Goal: Task Accomplishment & Management: Use online tool/utility

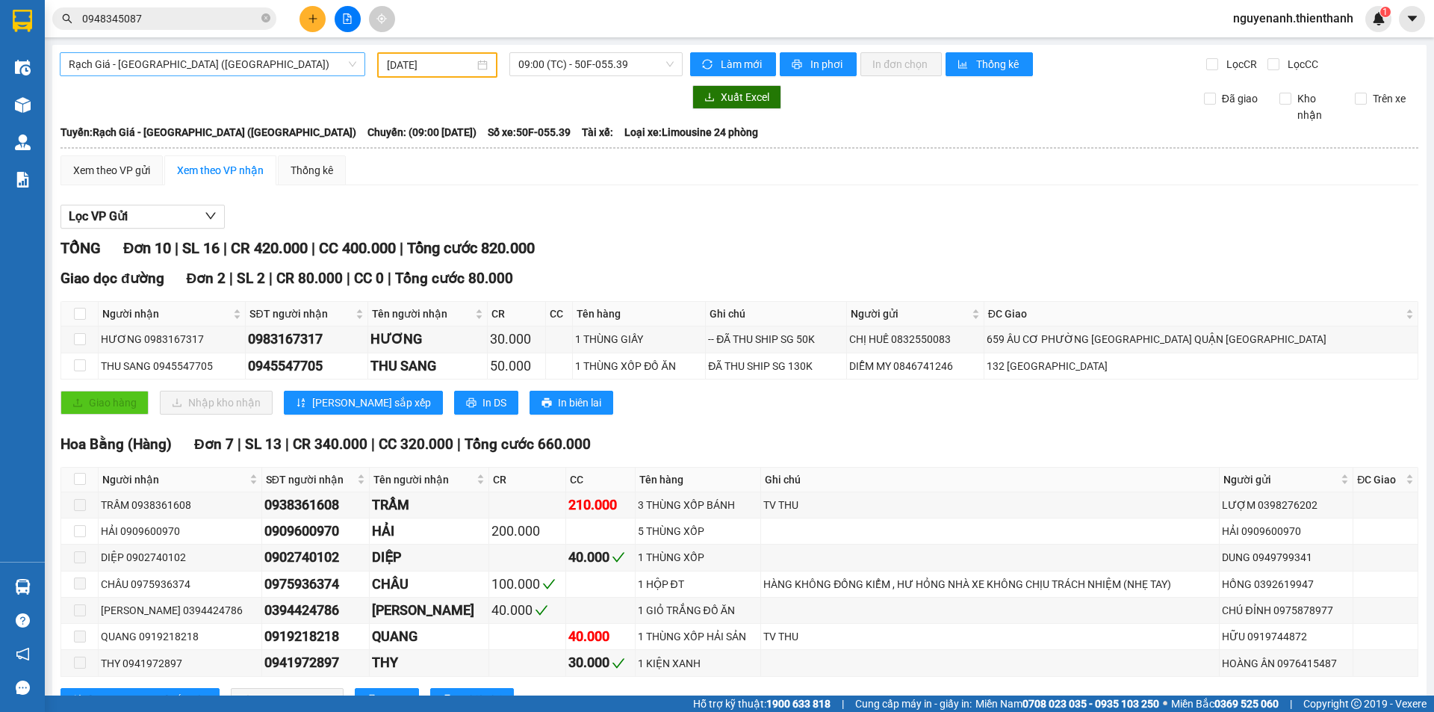
drag, startPoint x: 0, startPoint y: 0, endPoint x: 176, endPoint y: 69, distance: 189.5
click at [146, 69] on span "Rạch Giá - [GEOGRAPHIC_DATA] ([GEOGRAPHIC_DATA])" at bounding box center [213, 64] width 288 height 22
drag, startPoint x: 628, startPoint y: 61, endPoint x: 614, endPoint y: 64, distance: 14.5
click at [624, 61] on span "09:00 (TC) - 50F-055.39" at bounding box center [595, 64] width 155 height 22
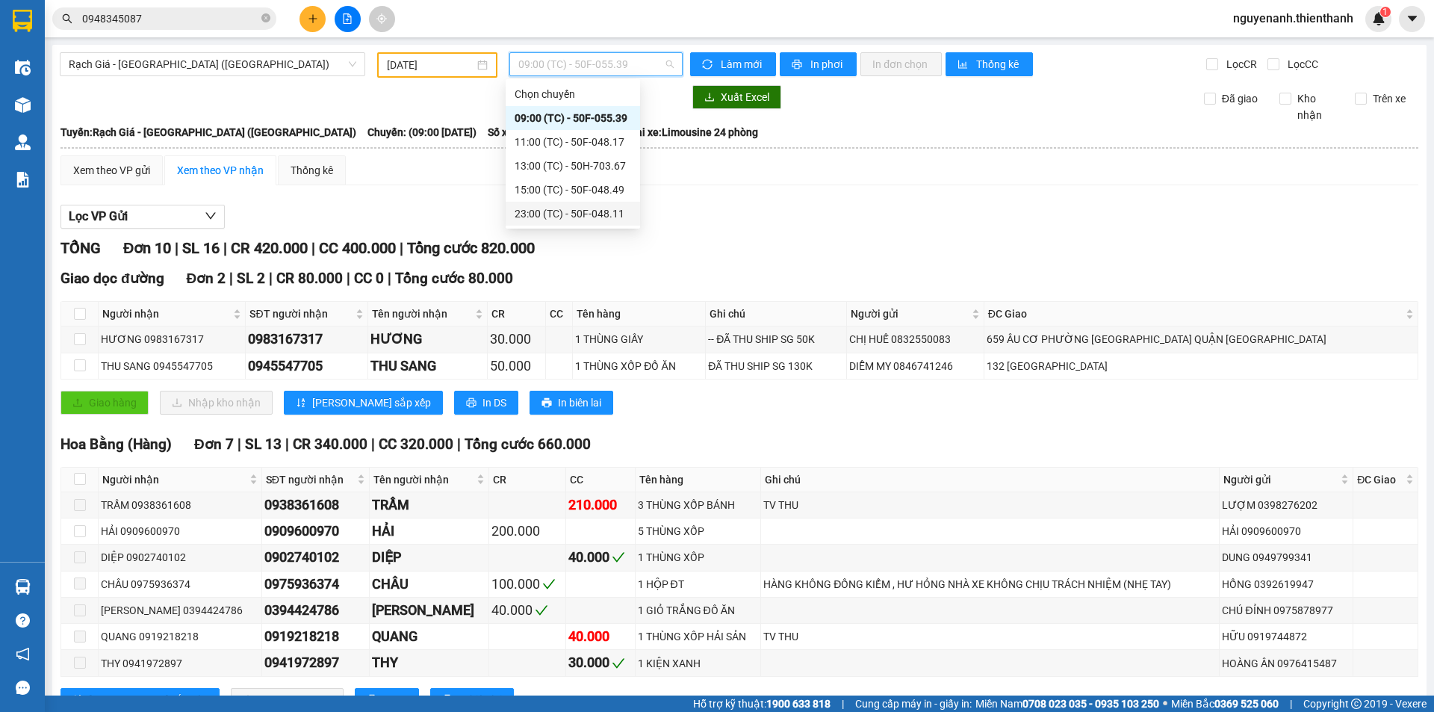
click at [565, 211] on div "23:00 (TC) - 50F-048.11" at bounding box center [573, 213] width 117 height 16
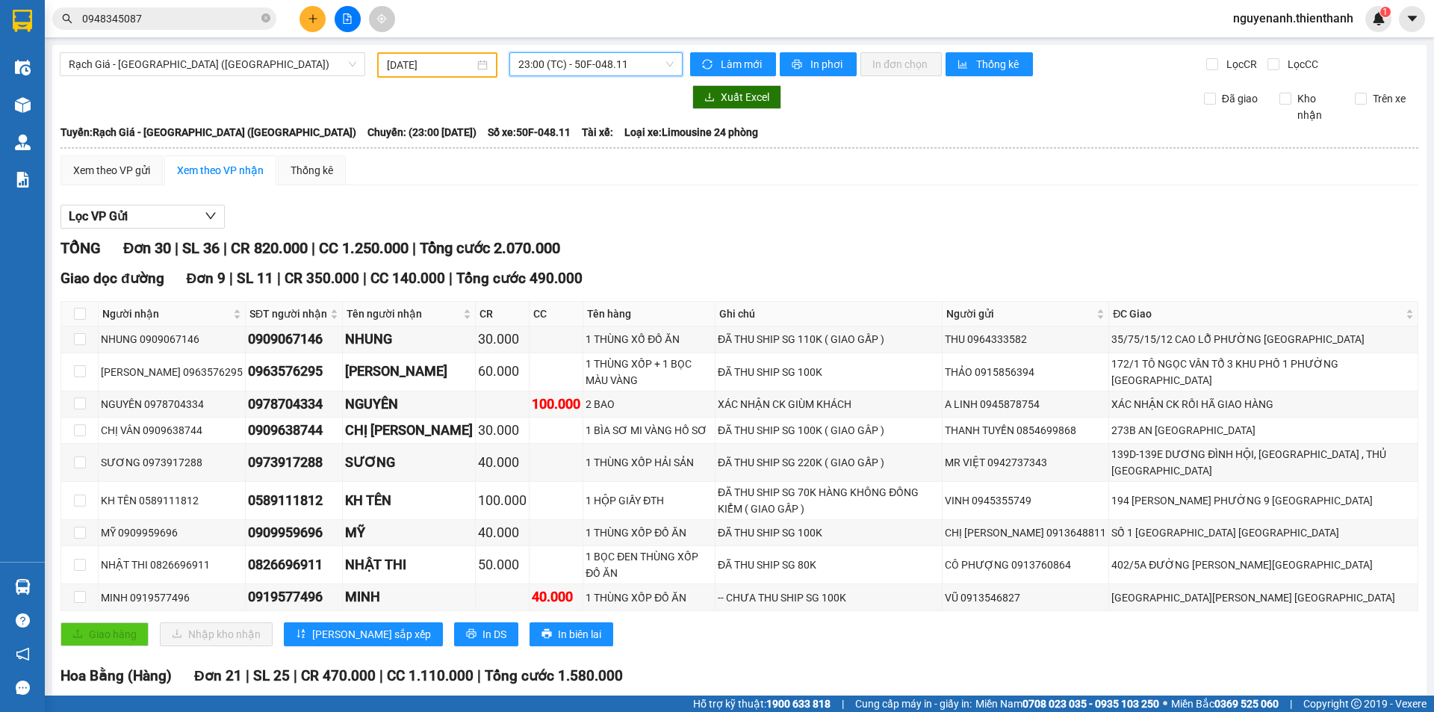
click at [585, 67] on span "23:00 (TC) - 50F-048.11" at bounding box center [595, 64] width 155 height 22
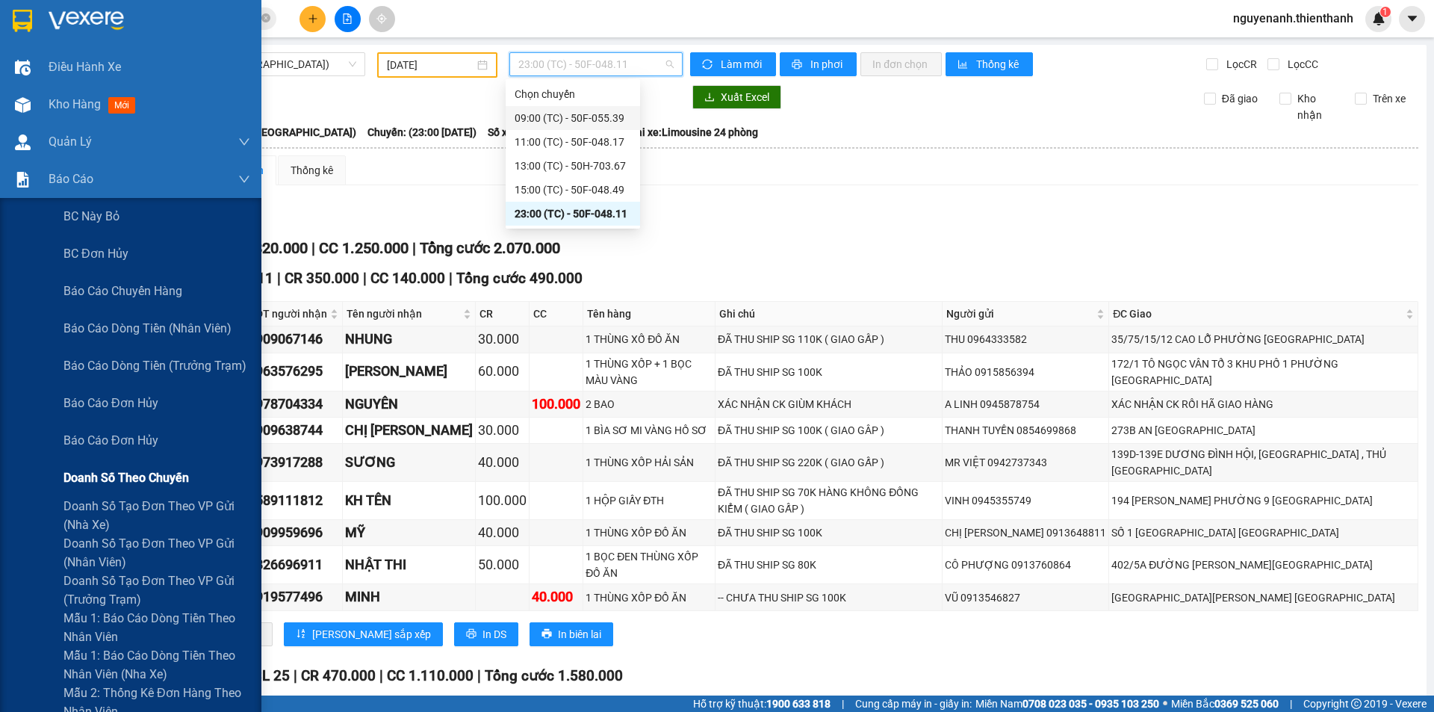
click at [124, 506] on span "Doanh số tạo đơn theo VP gửi (nhà xe)" at bounding box center [156, 515] width 187 height 37
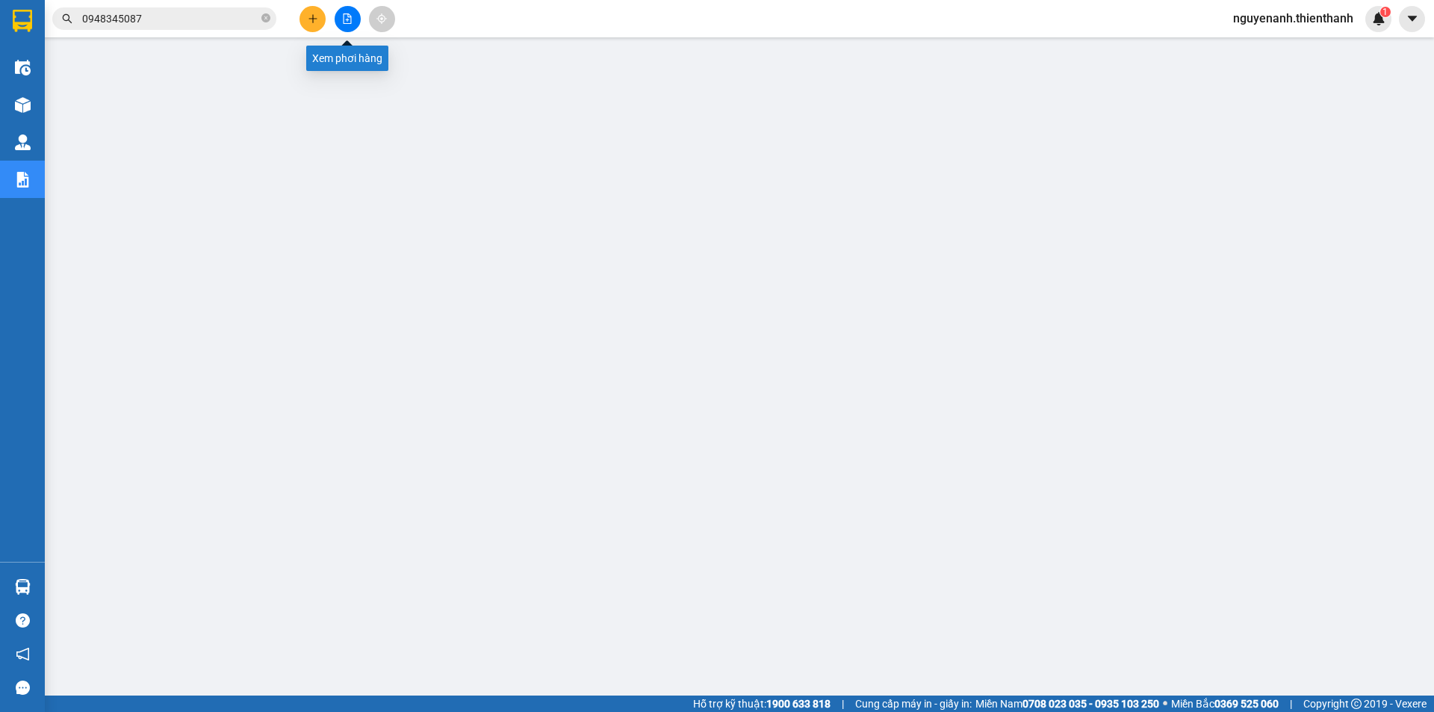
click at [350, 22] on icon "file-add" at bounding box center [347, 18] width 10 height 10
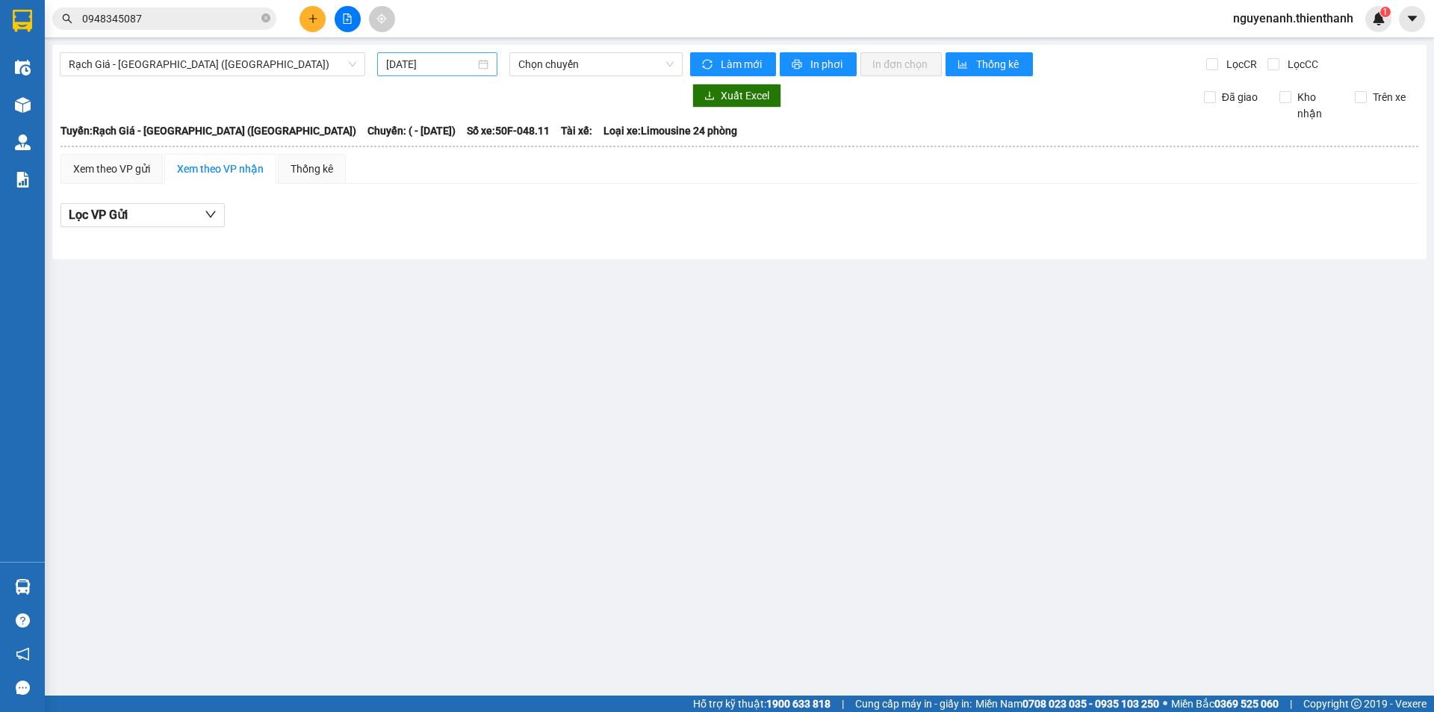
click at [444, 69] on input "[DATE]" at bounding box center [430, 64] width 89 height 16
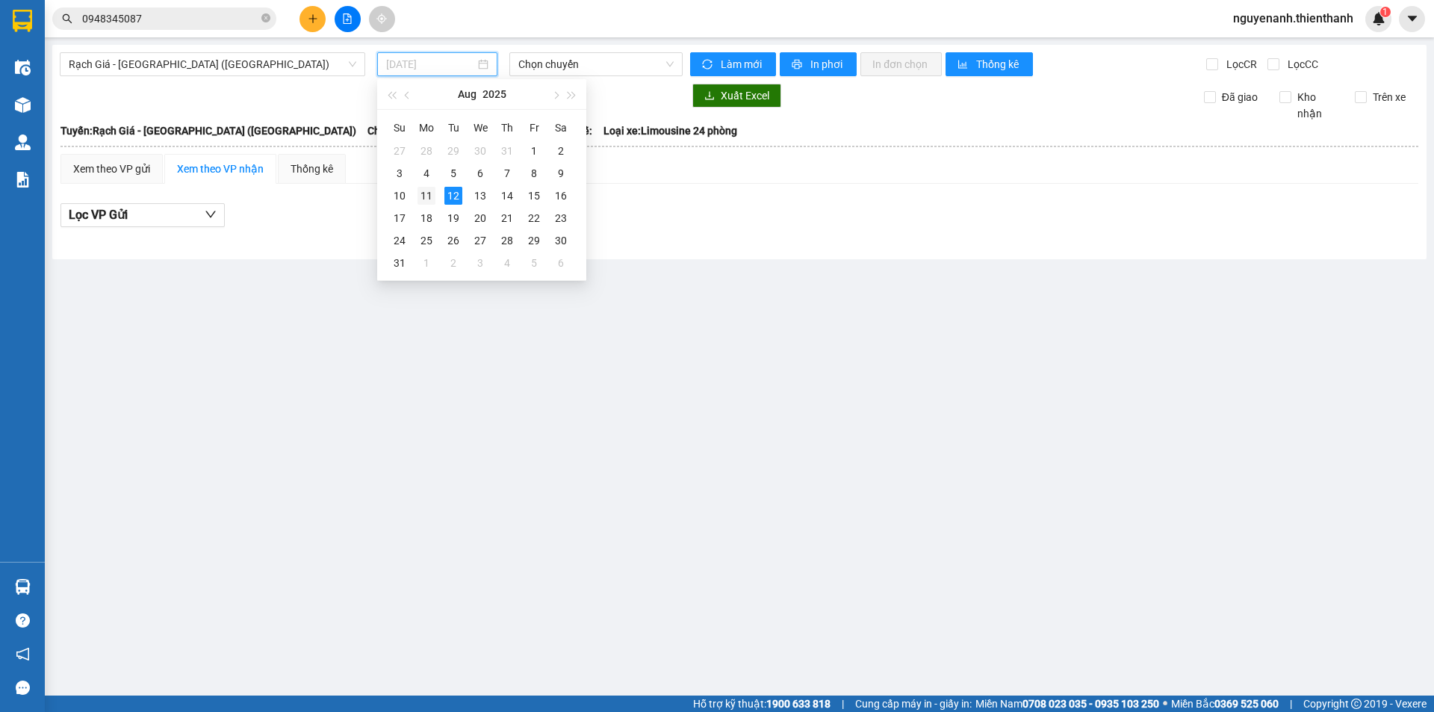
click at [429, 195] on div "11" at bounding box center [427, 196] width 18 height 18
type input "[DATE]"
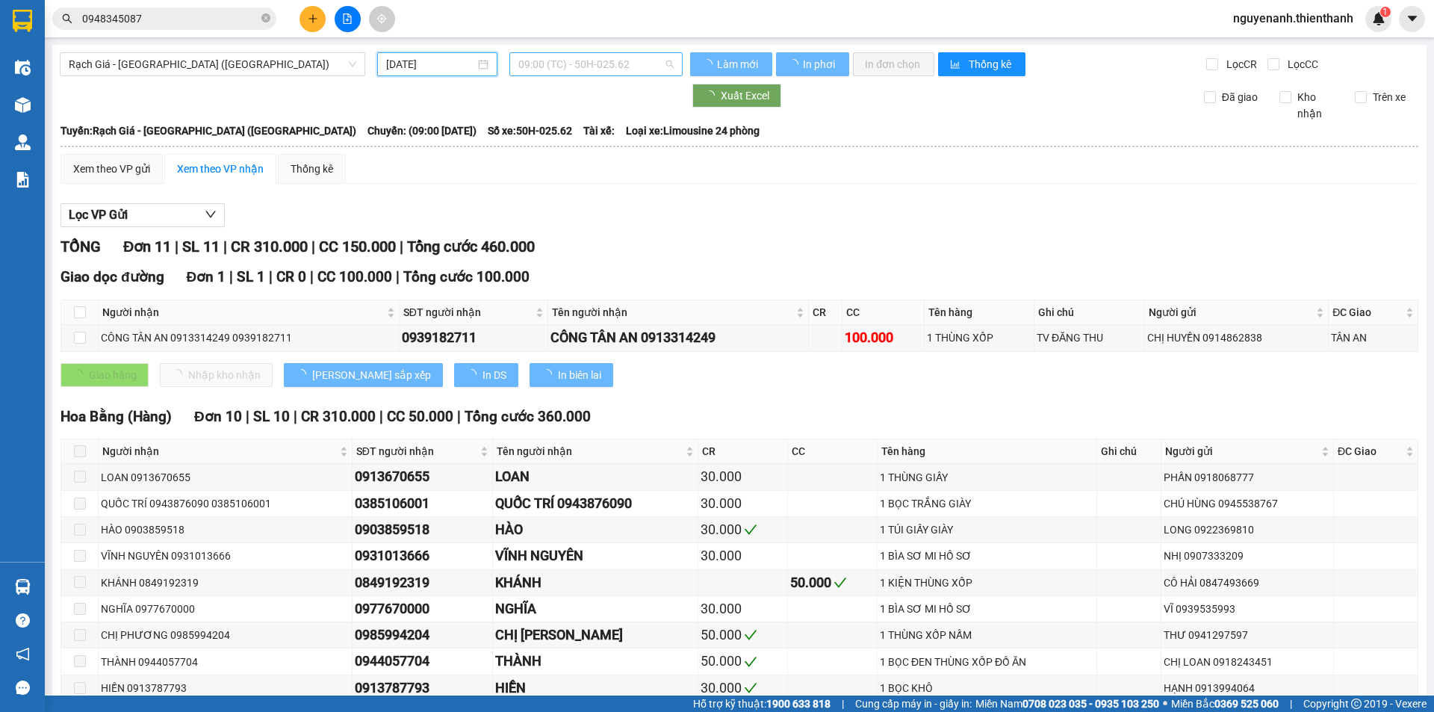
click at [577, 64] on span "09:00 (TC) - 50H-025.62" at bounding box center [595, 64] width 155 height 22
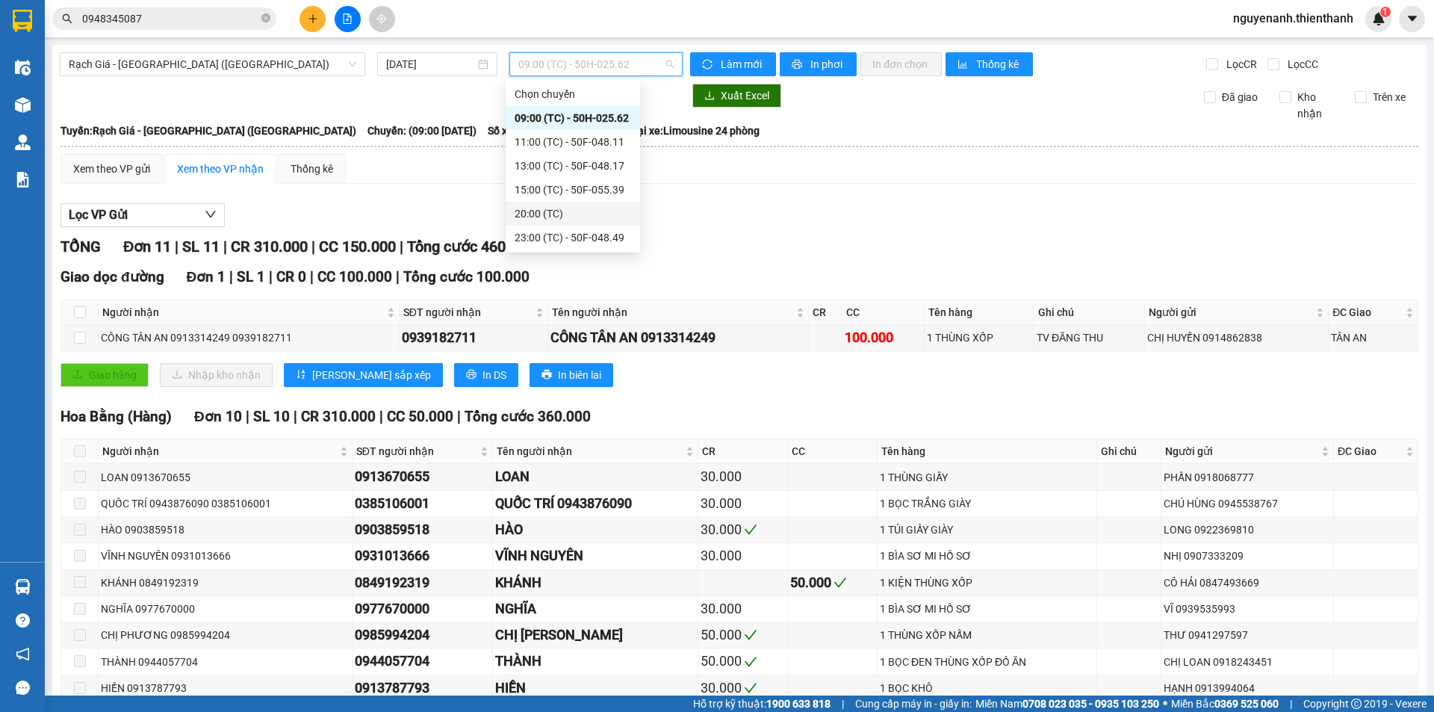
click at [577, 218] on div "20:00 (TC)" at bounding box center [573, 213] width 117 height 16
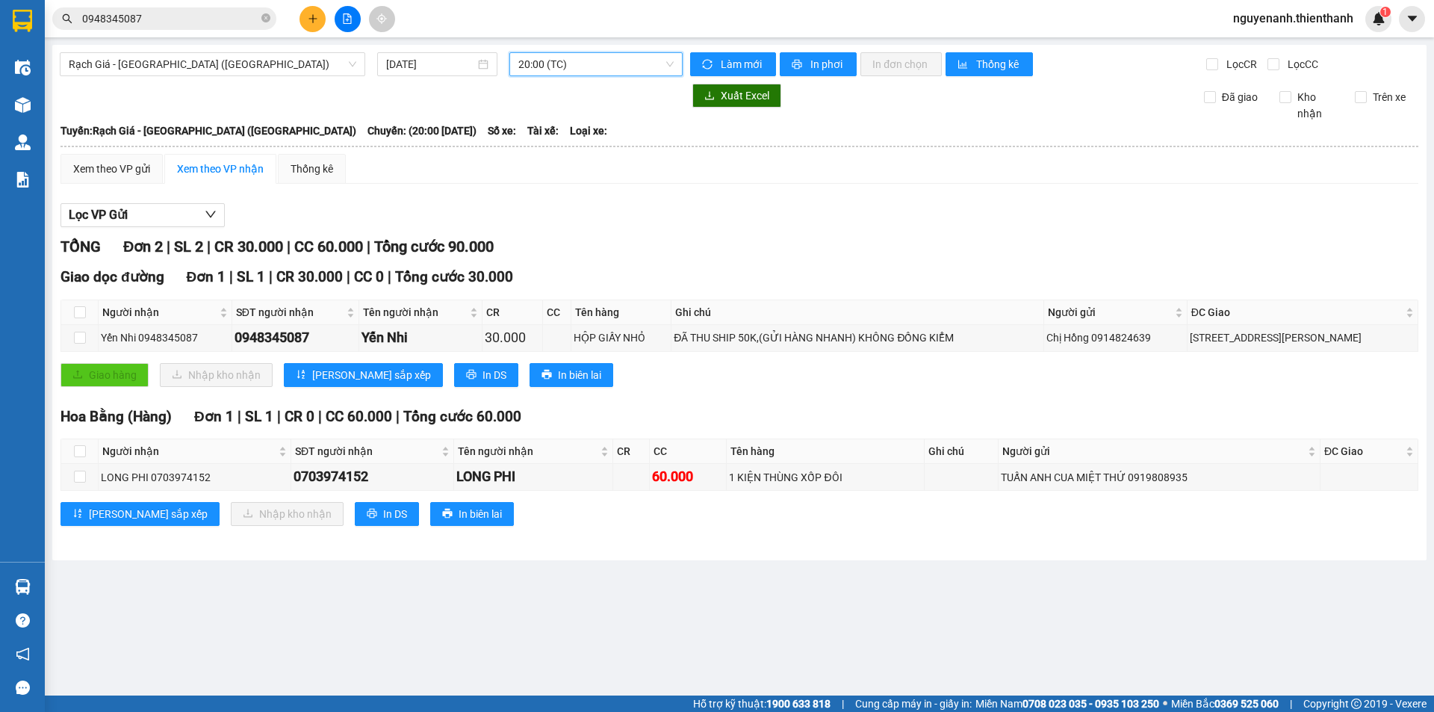
click at [595, 69] on span "20:00 (TC)" at bounding box center [595, 64] width 155 height 22
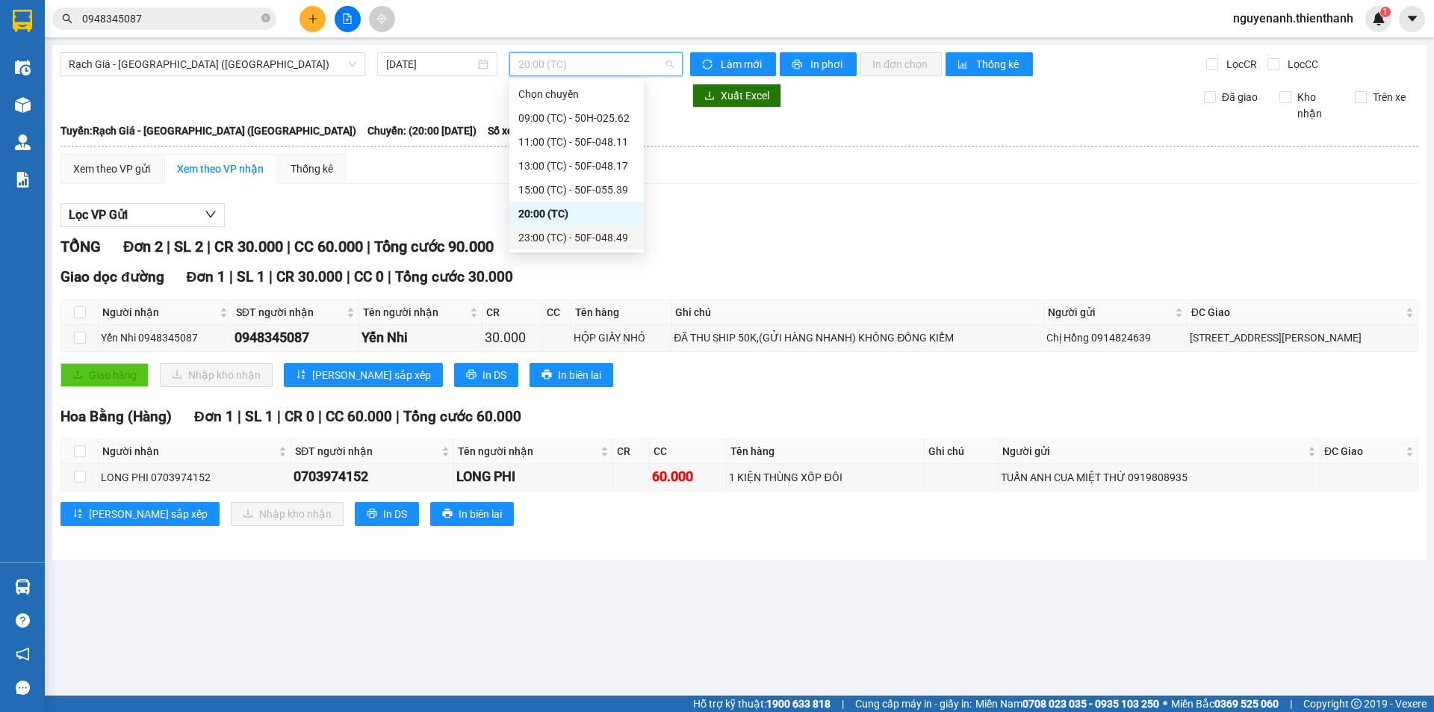
click at [580, 245] on div "23:00 (TC) - 50F-048.49" at bounding box center [576, 237] width 117 height 16
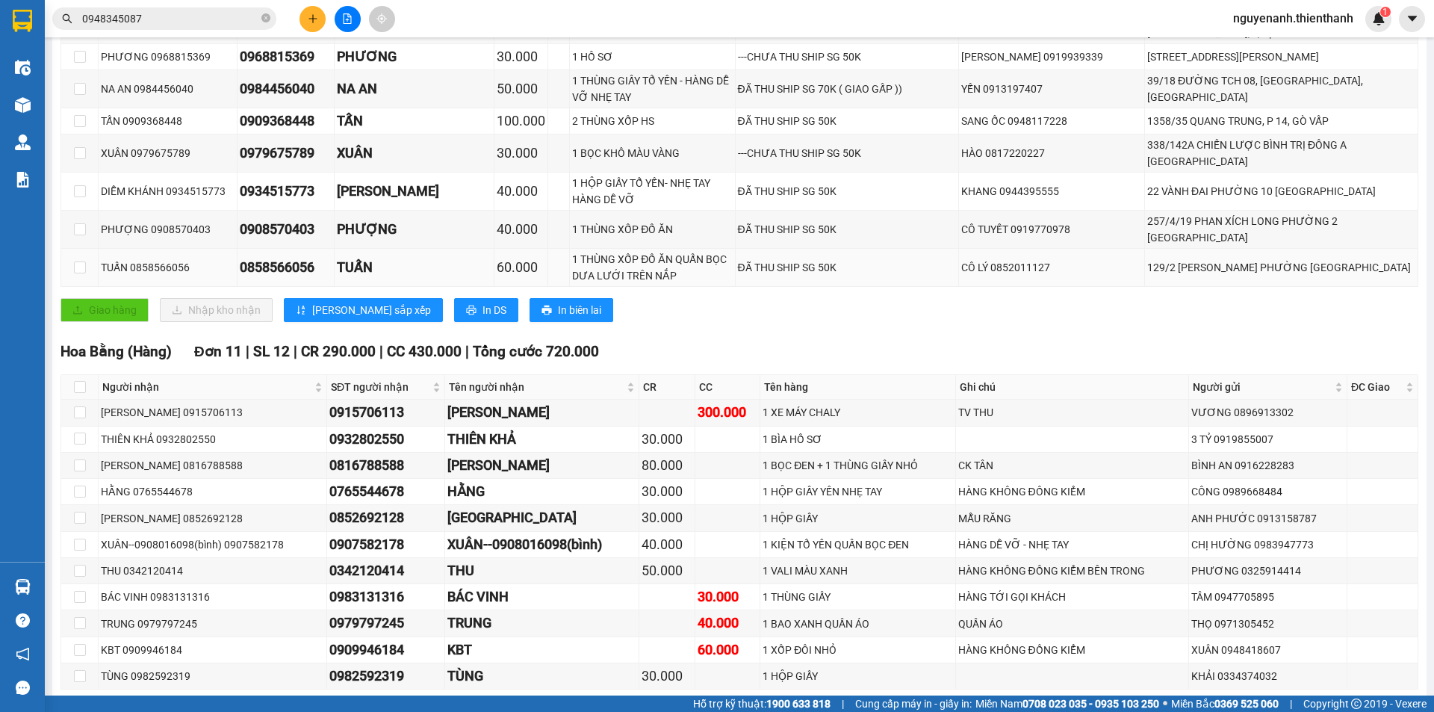
scroll to position [496, 0]
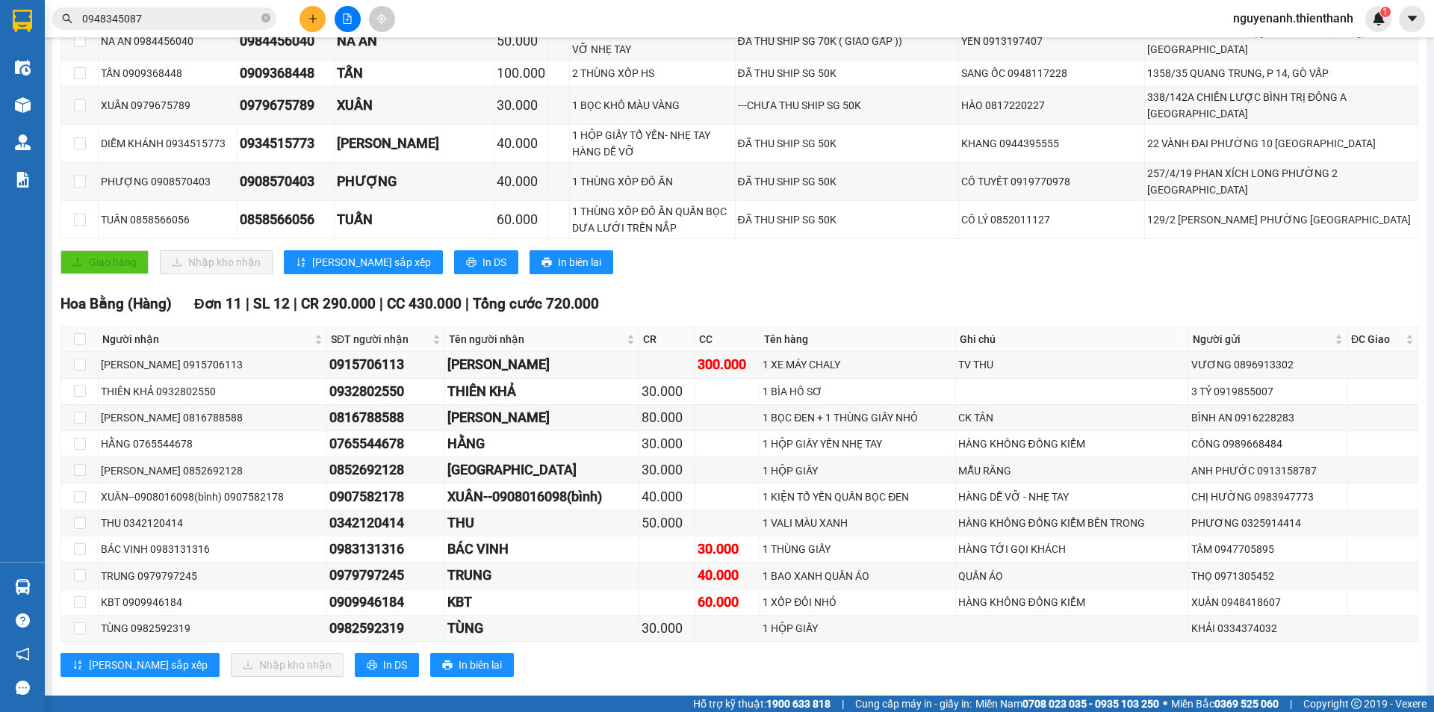
drag, startPoint x: 558, startPoint y: 695, endPoint x: 601, endPoint y: 694, distance: 43.3
click at [601, 694] on main "Rạch Giá - [GEOGRAPHIC_DATA] ([GEOGRAPHIC_DATA]) [DATE] 23:00 (TC) - 50F-048.49…" at bounding box center [717, 347] width 1434 height 695
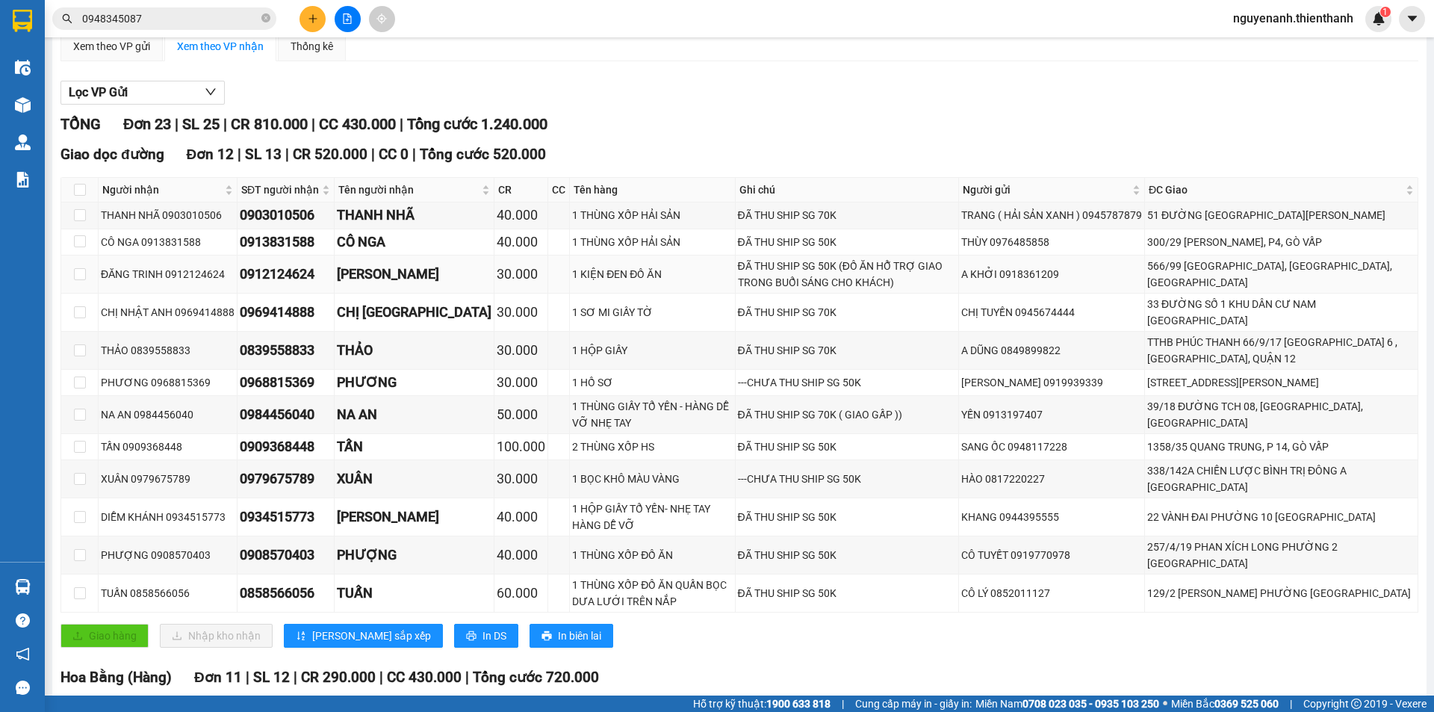
scroll to position [0, 0]
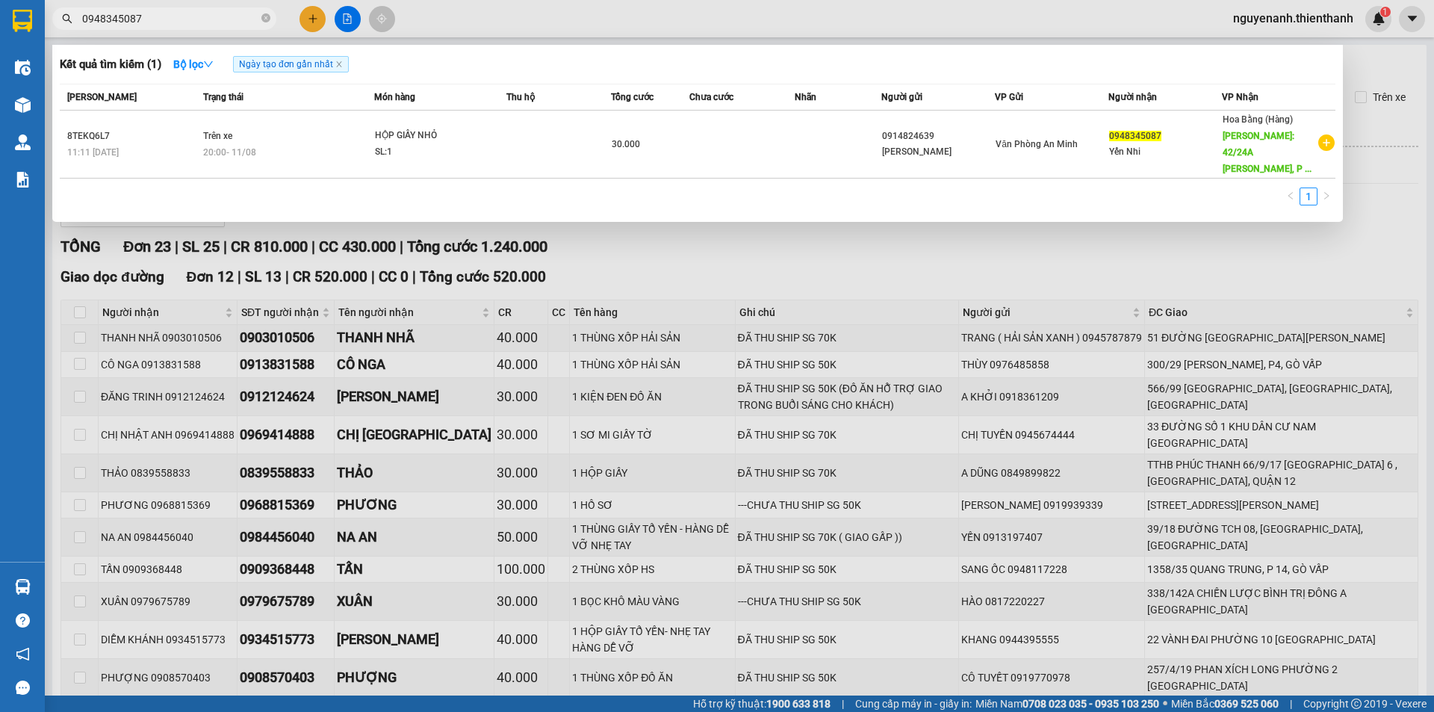
click at [162, 15] on input "0948345087" at bounding box center [170, 18] width 176 height 16
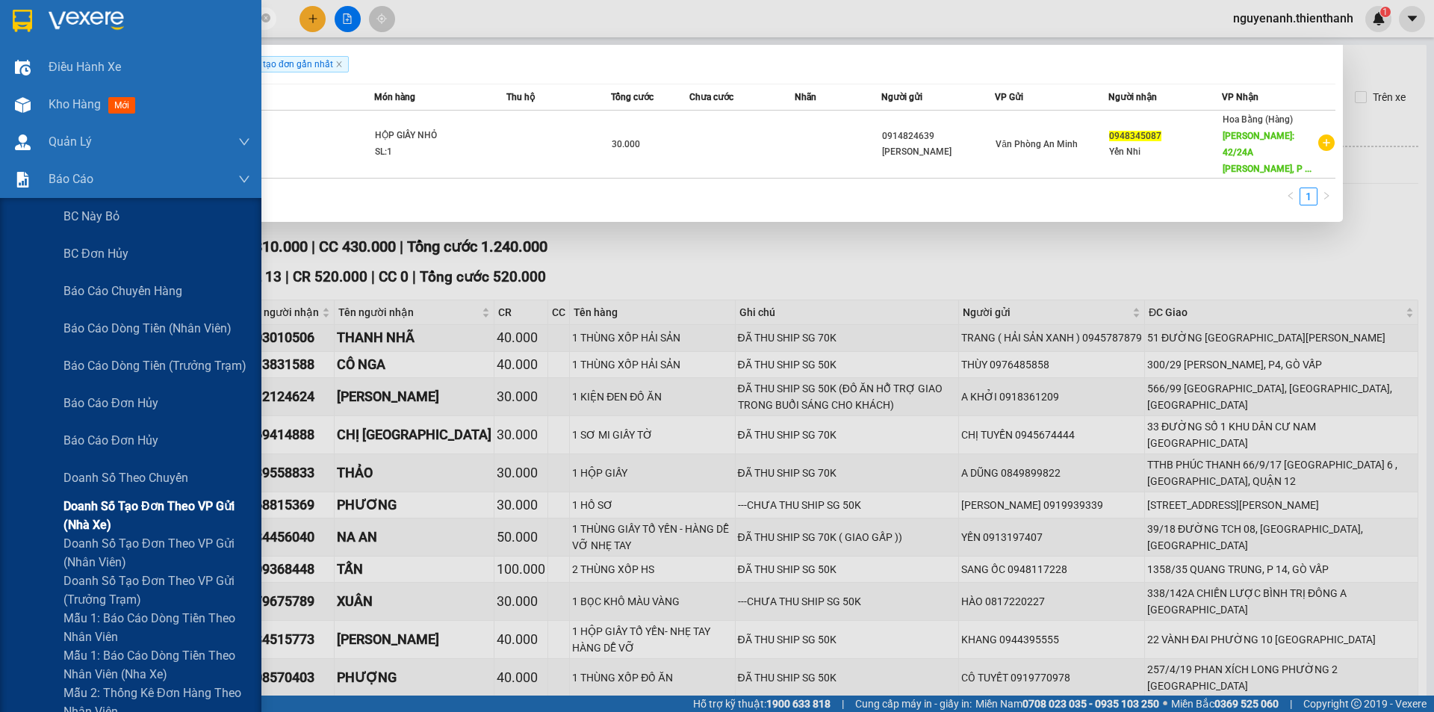
click at [122, 511] on span "Doanh số tạo đơn theo VP gửi (nhà xe)" at bounding box center [156, 515] width 187 height 37
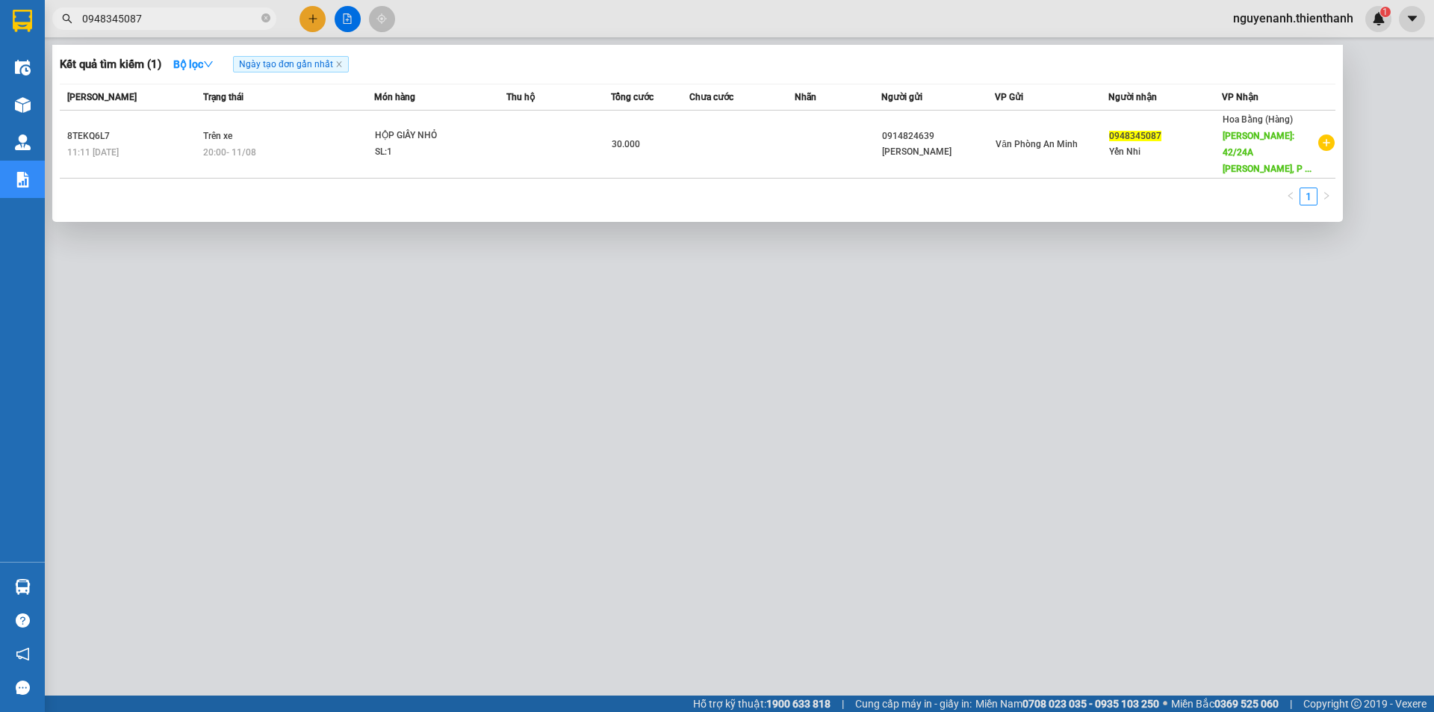
click at [629, 307] on div at bounding box center [717, 356] width 1434 height 712
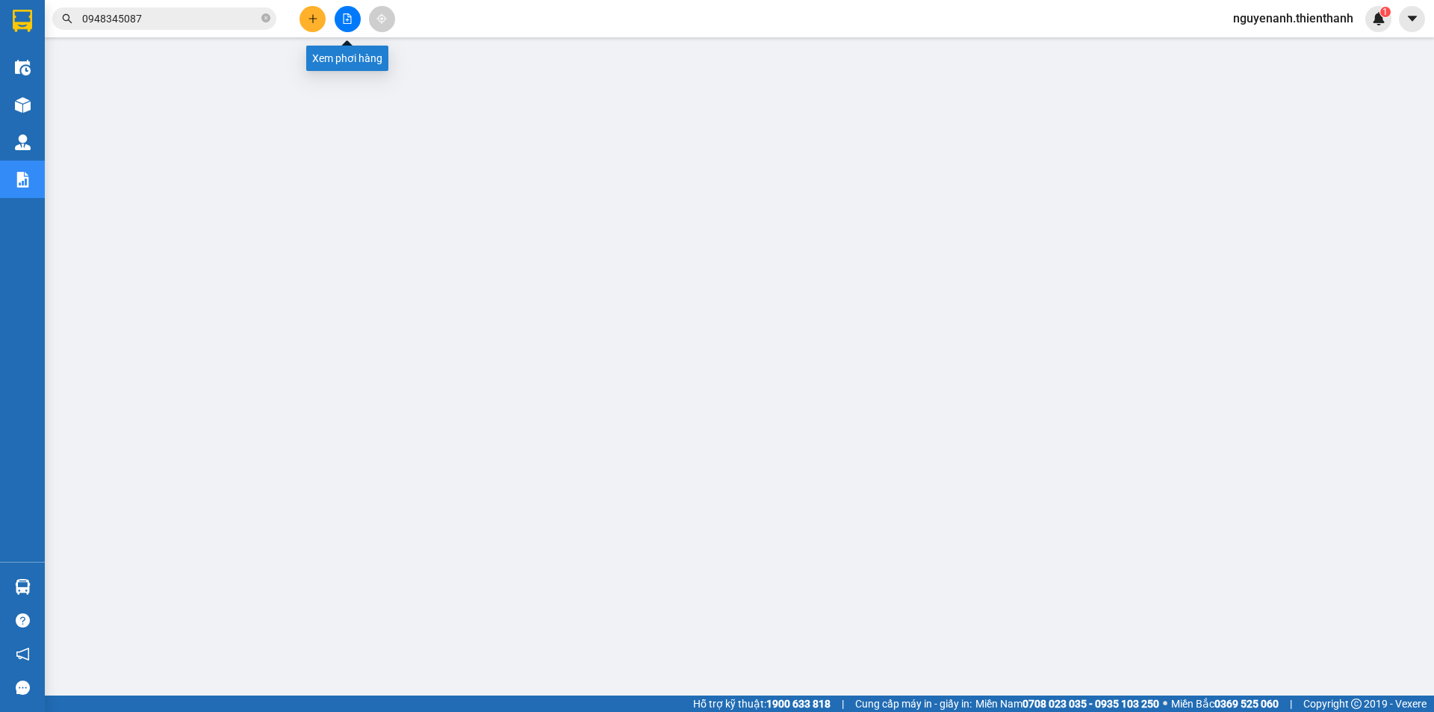
click at [335, 16] on button at bounding box center [348, 19] width 26 height 26
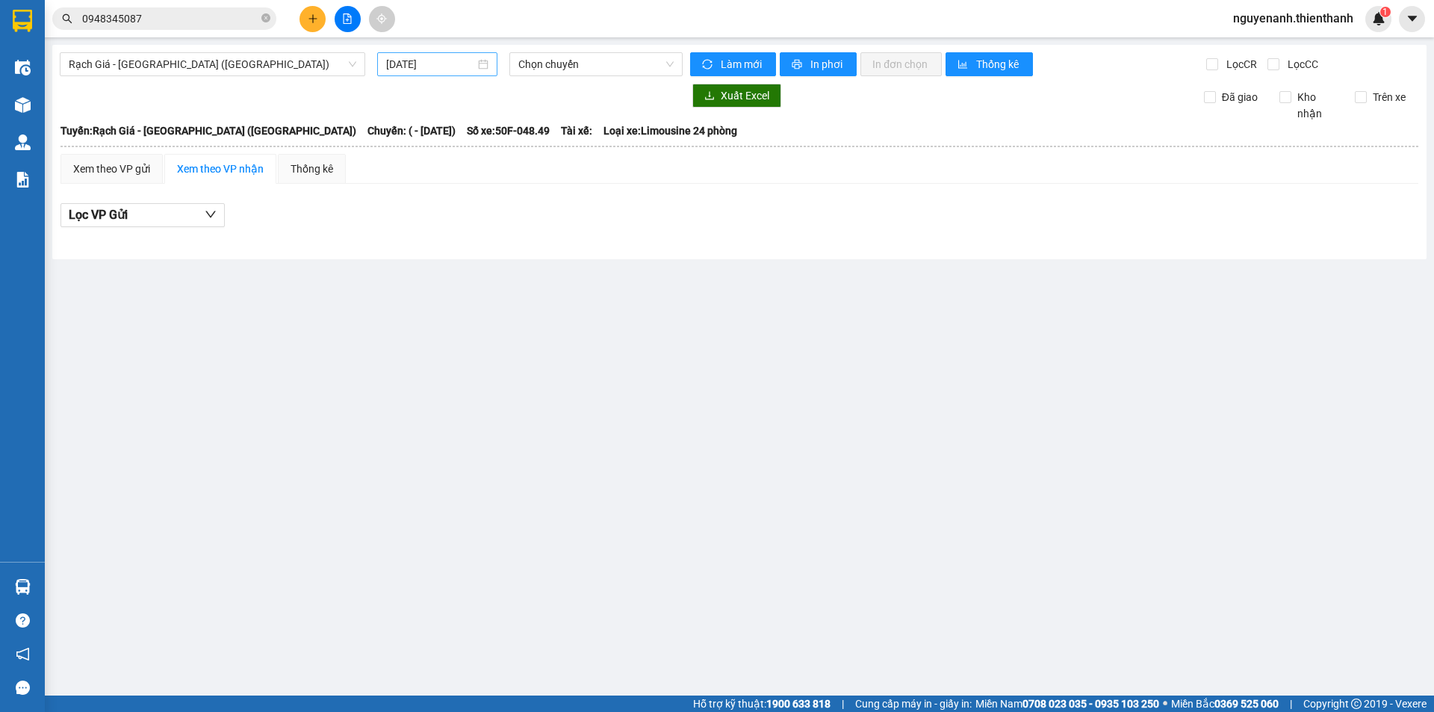
click at [387, 66] on input "[DATE]" at bounding box center [430, 64] width 89 height 16
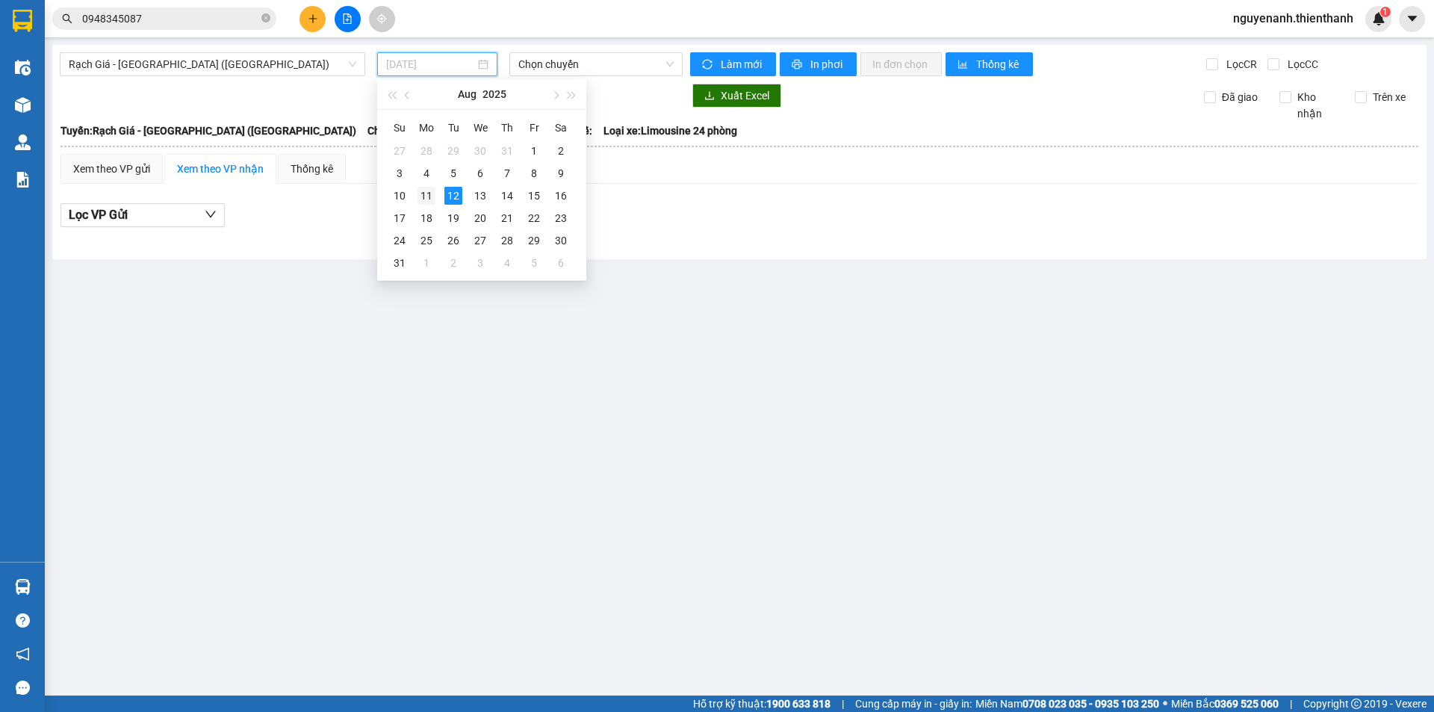
click at [427, 195] on div "11" at bounding box center [427, 196] width 18 height 18
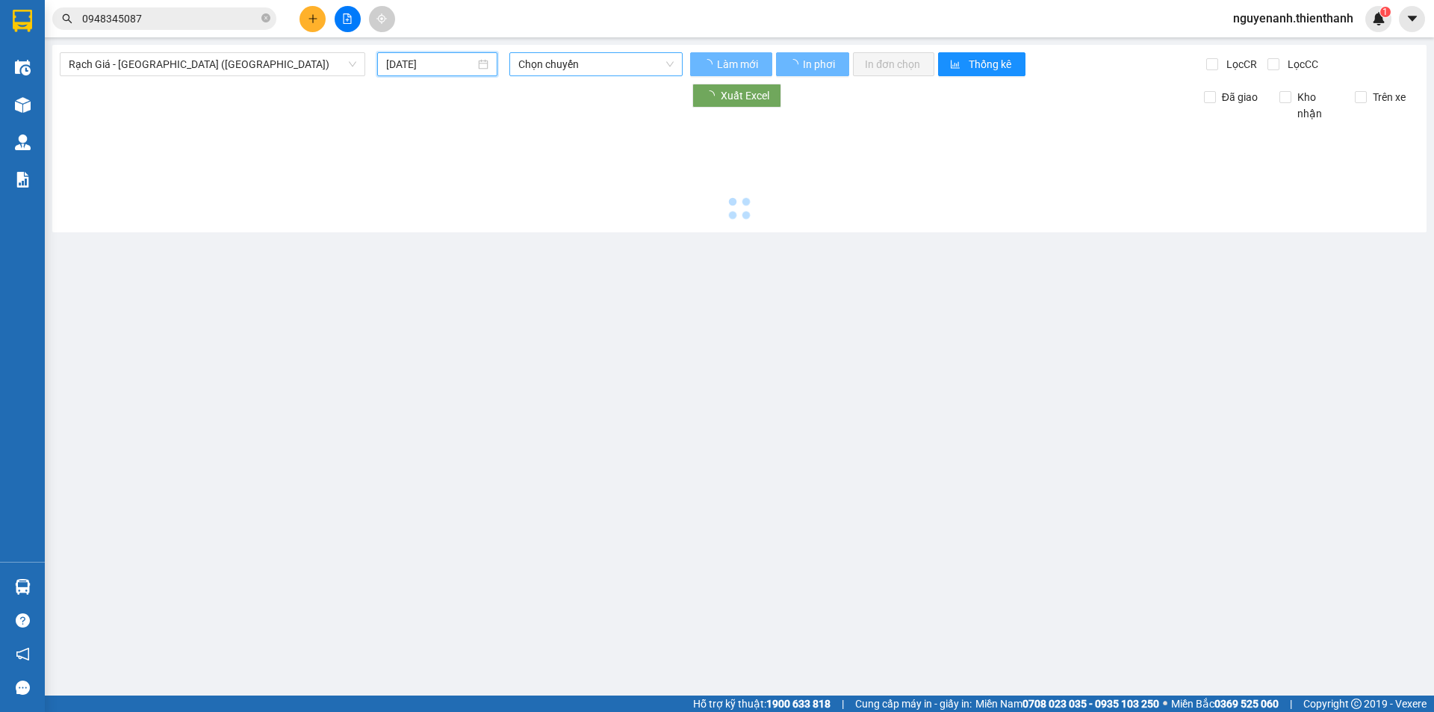
type input "[DATE]"
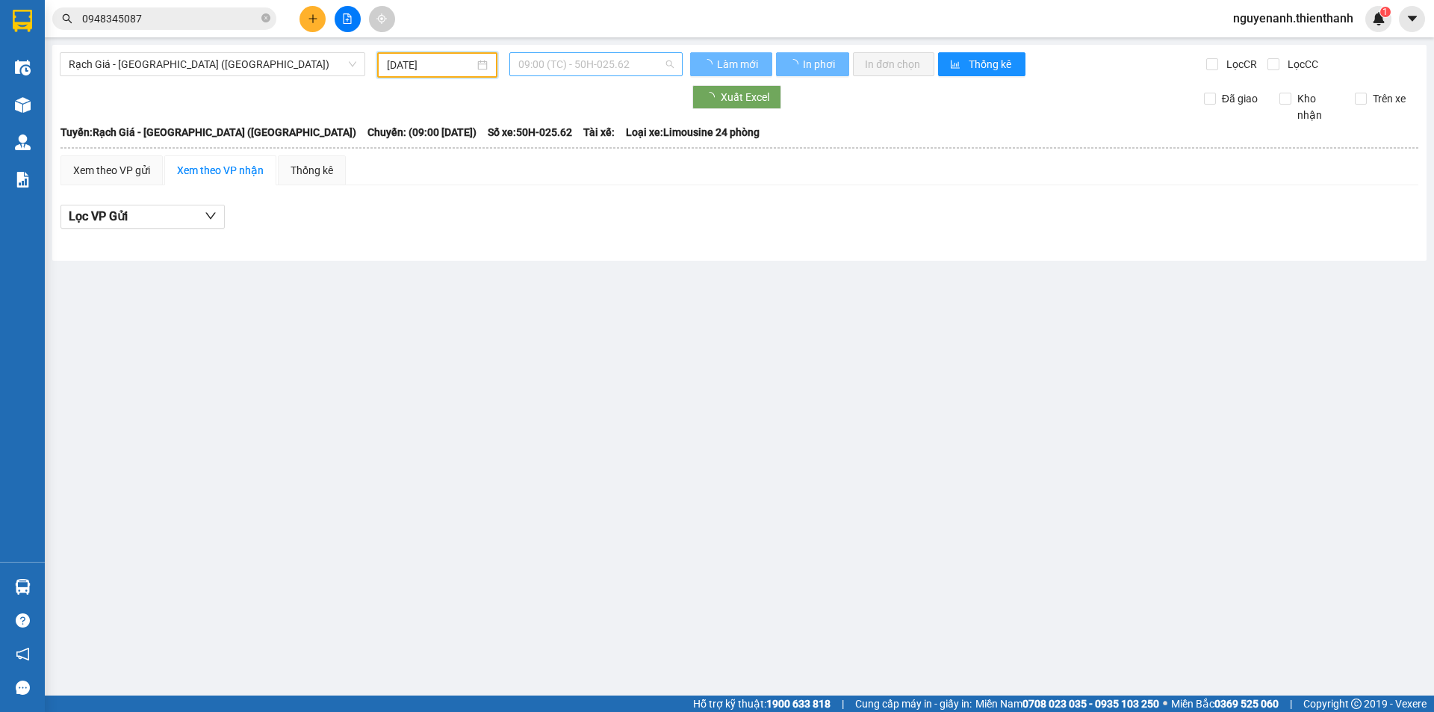
click at [543, 65] on span "09:00 (TC) - 50H-025.62" at bounding box center [595, 64] width 155 height 22
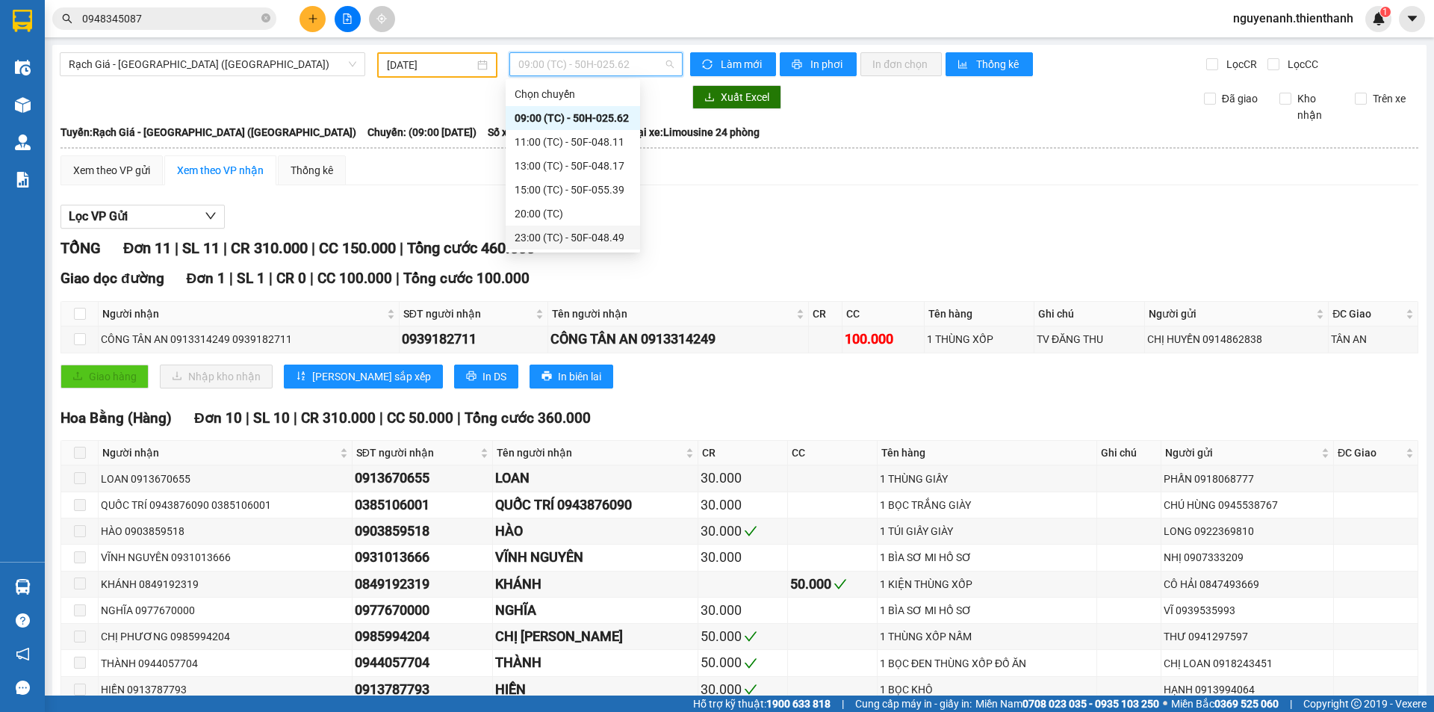
click at [536, 235] on div "23:00 (TC) - 50F-048.49" at bounding box center [573, 237] width 117 height 16
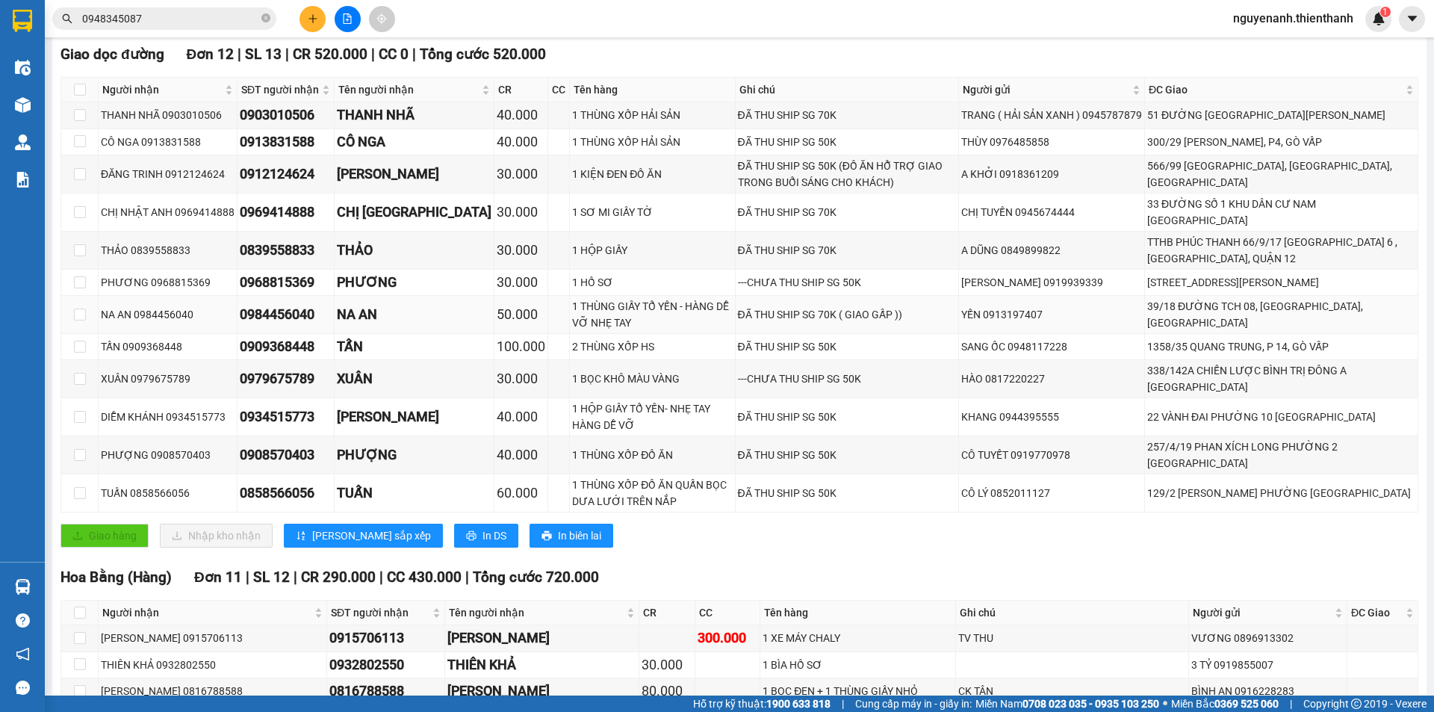
scroll to position [497, 0]
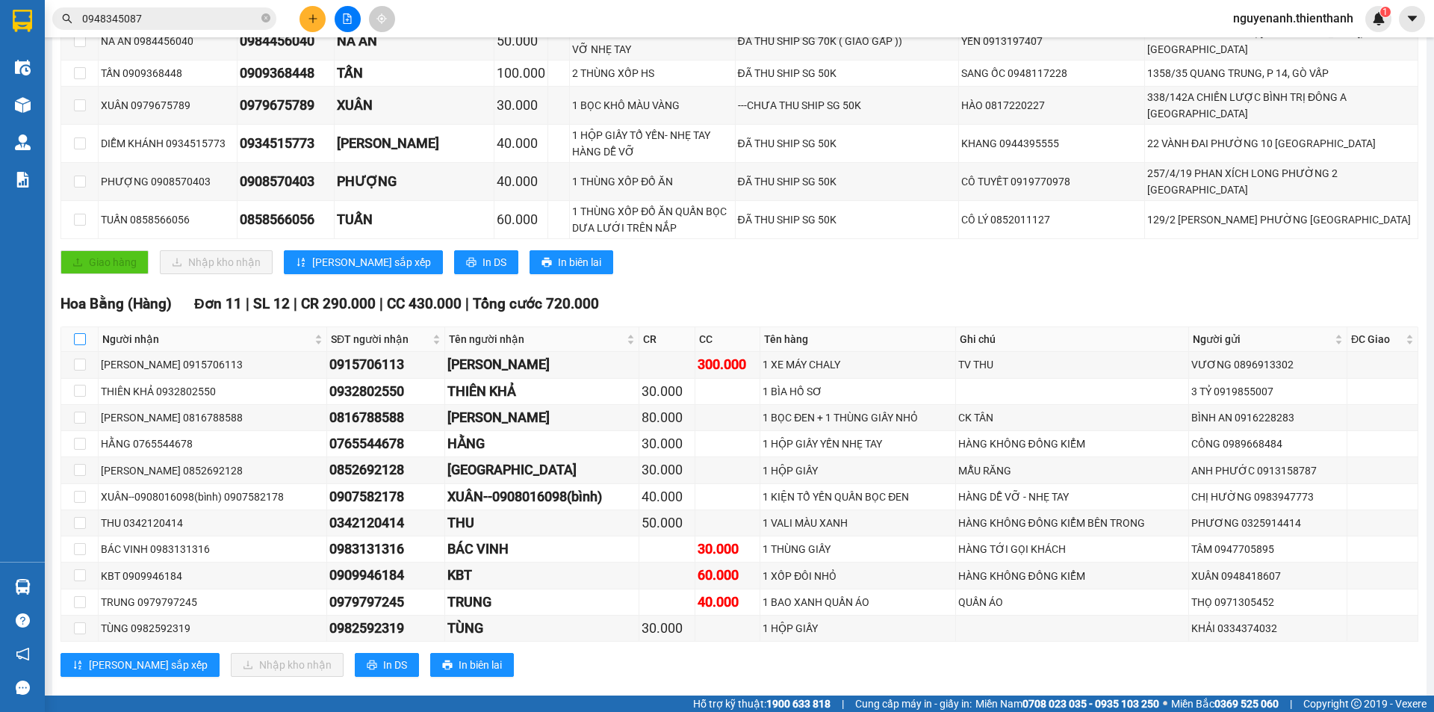
drag, startPoint x: 80, startPoint y: 315, endPoint x: 327, endPoint y: 301, distance: 247.6
click at [81, 333] on input "checkbox" at bounding box center [80, 339] width 12 height 12
checkbox input "true"
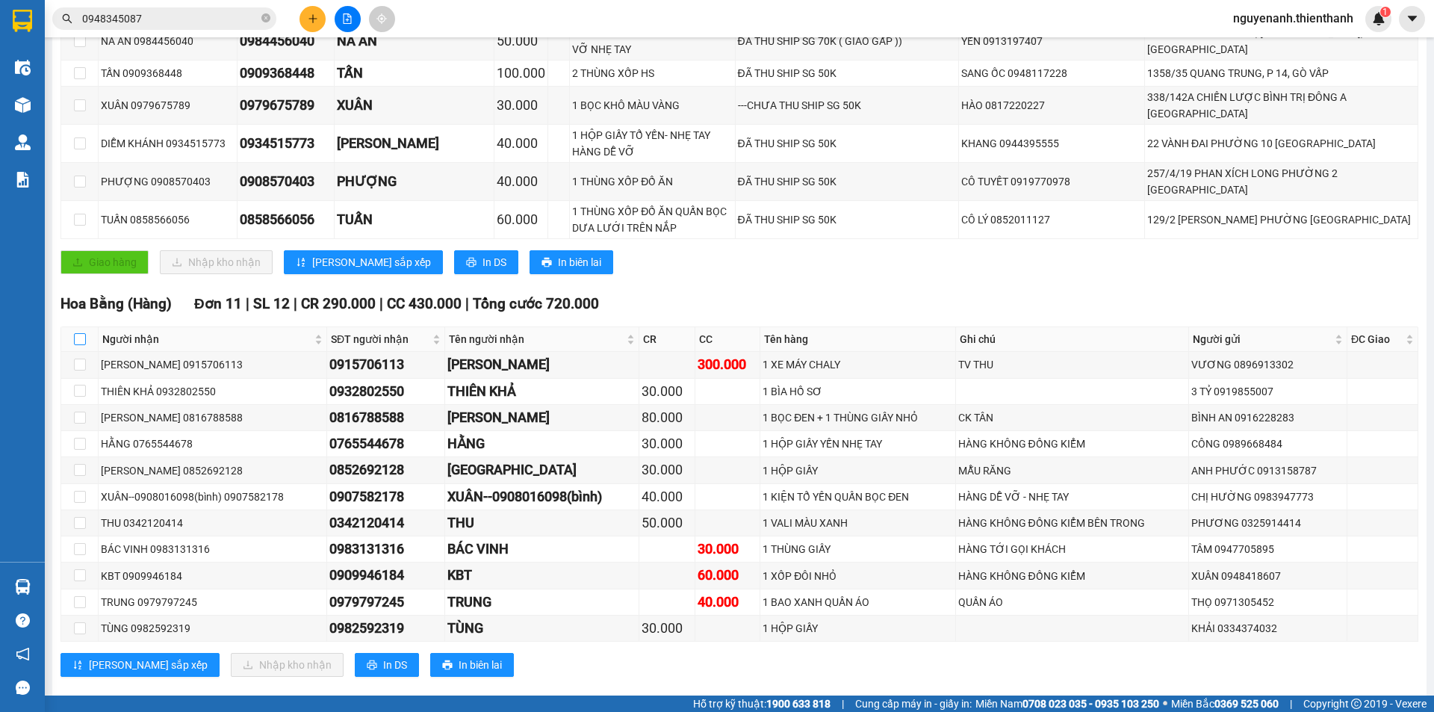
checkbox input "true"
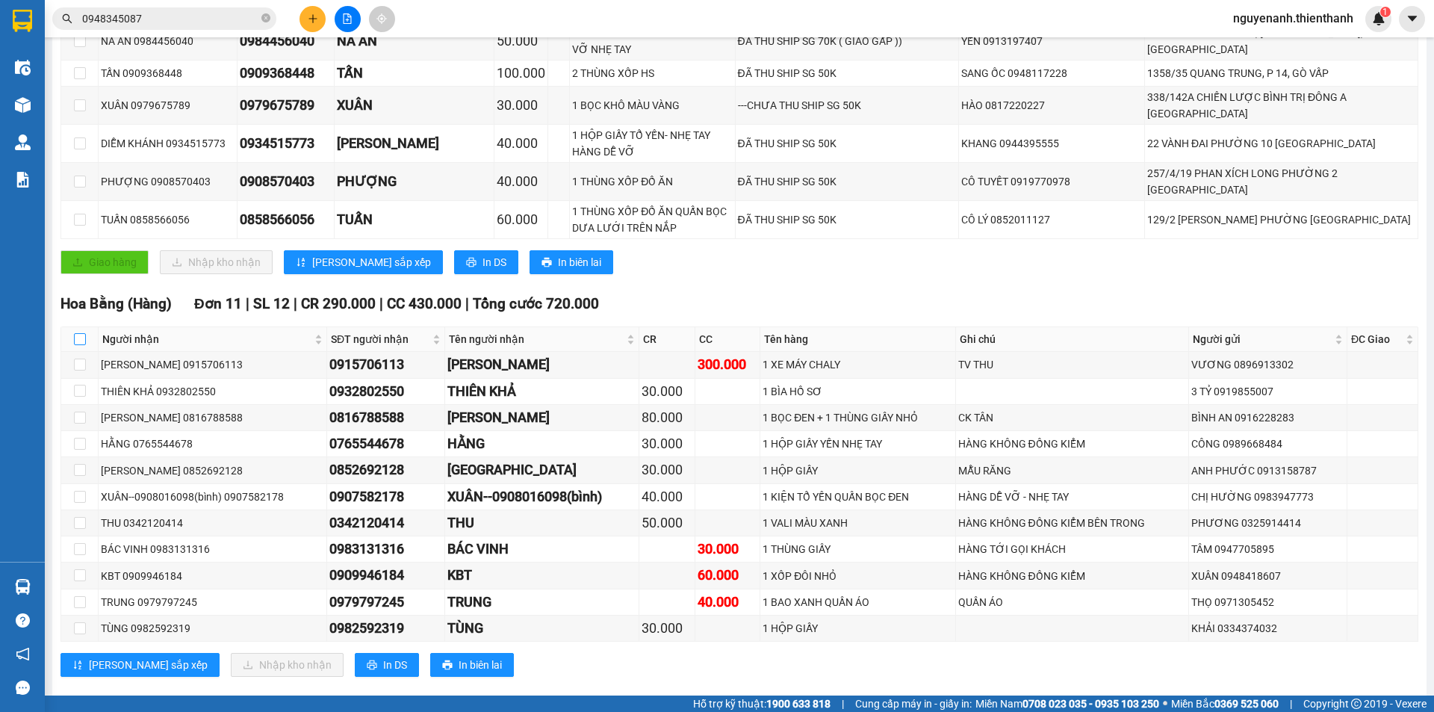
checkbox input "true"
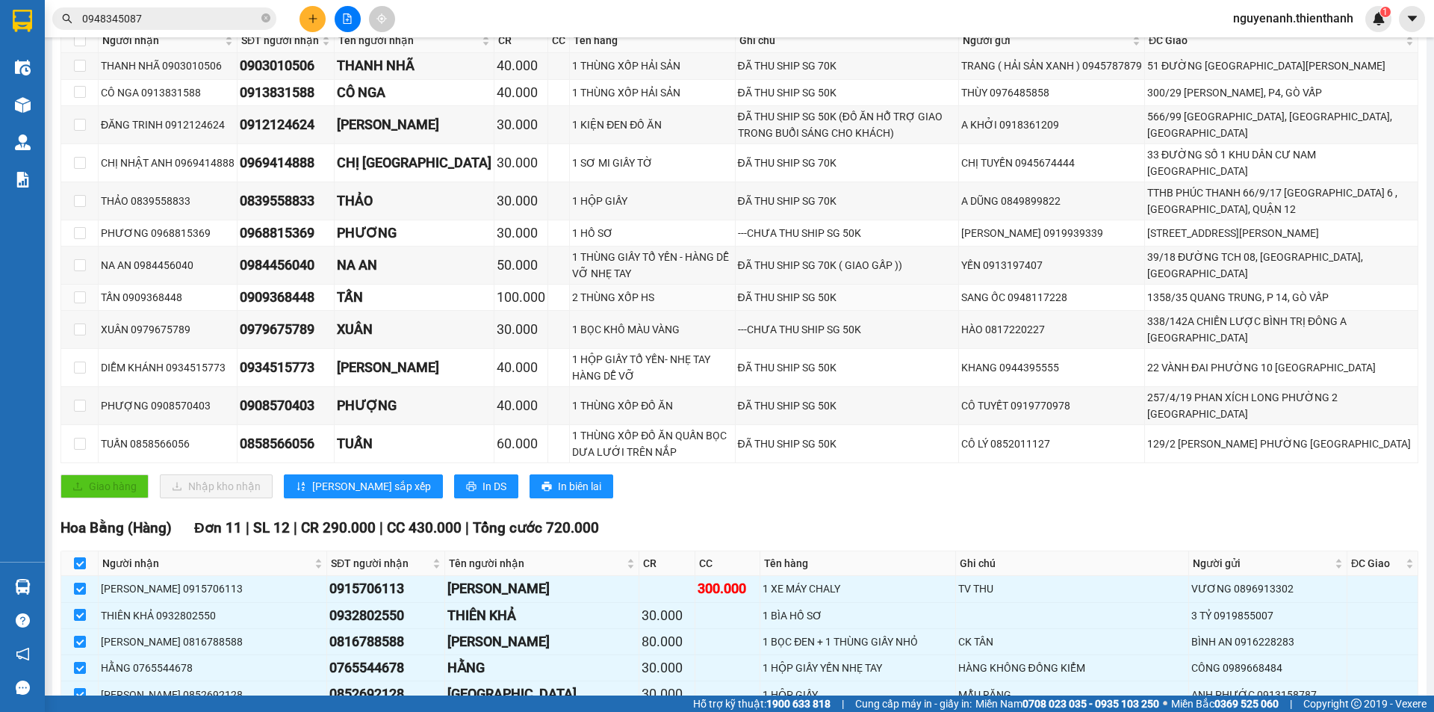
scroll to position [0, 0]
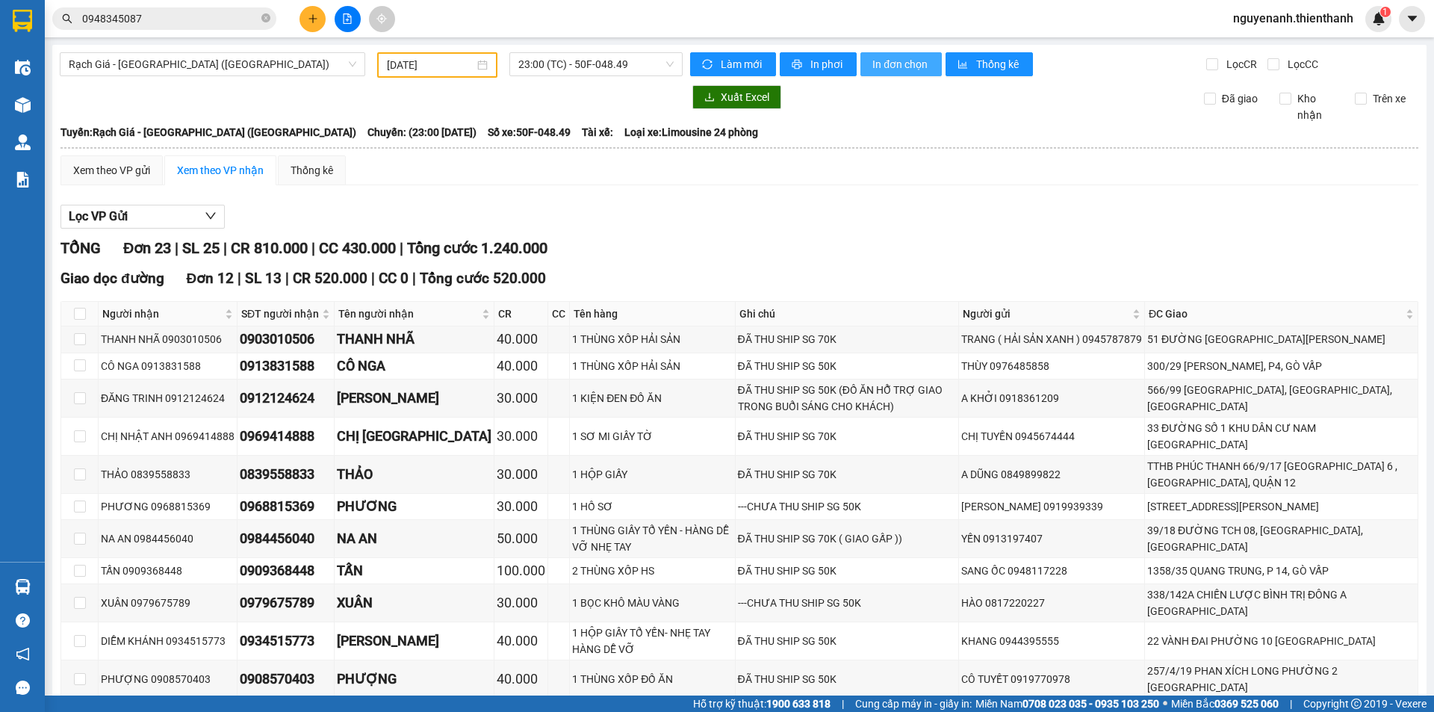
click at [872, 59] on span "In đơn chọn" at bounding box center [901, 64] width 58 height 16
click at [75, 311] on input "checkbox" at bounding box center [80, 314] width 12 height 12
checkbox input "true"
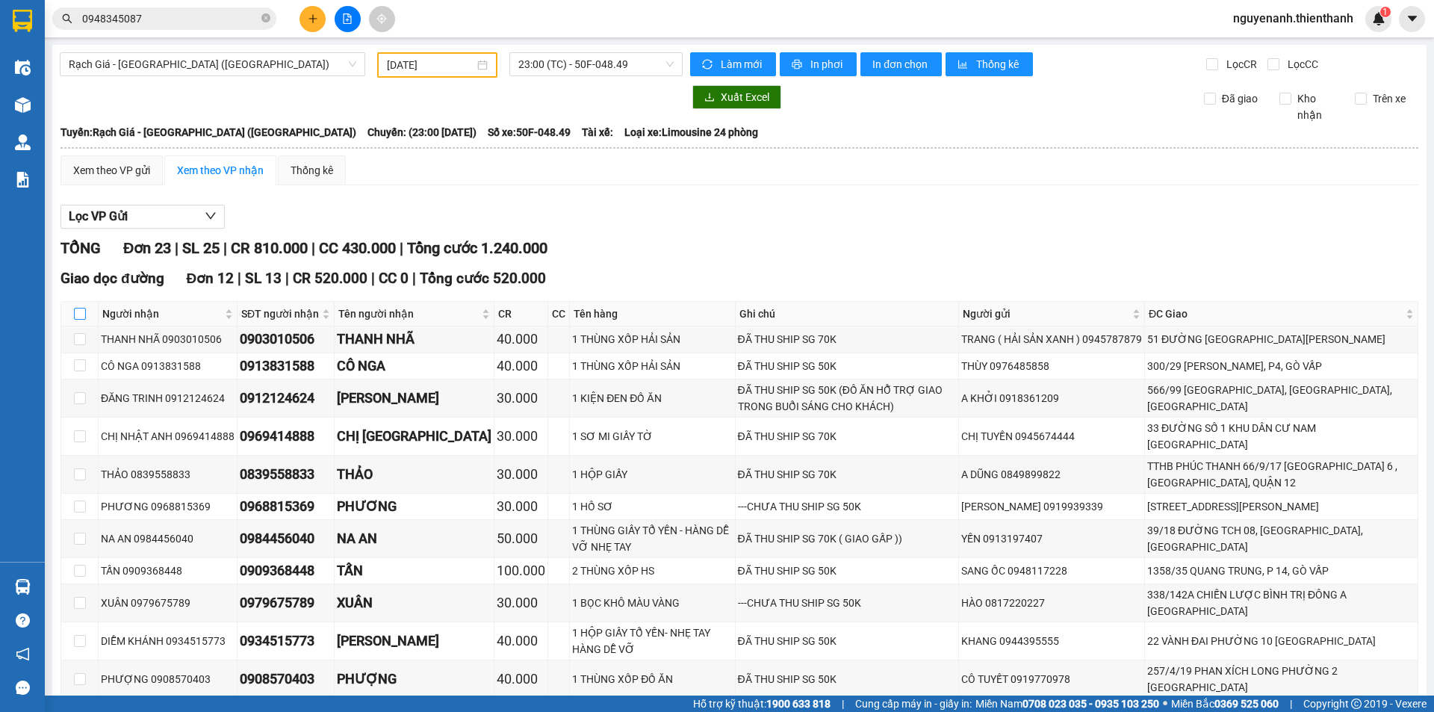
checkbox input "true"
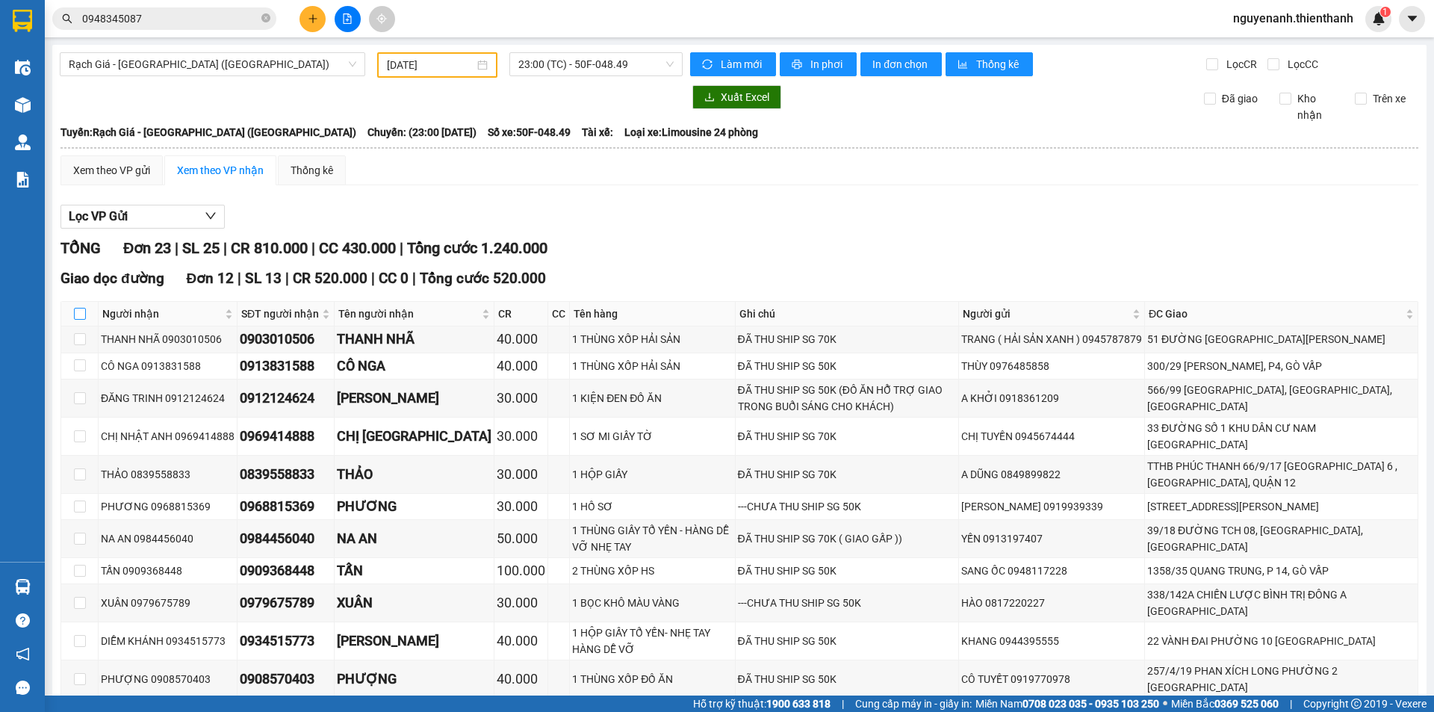
checkbox input "true"
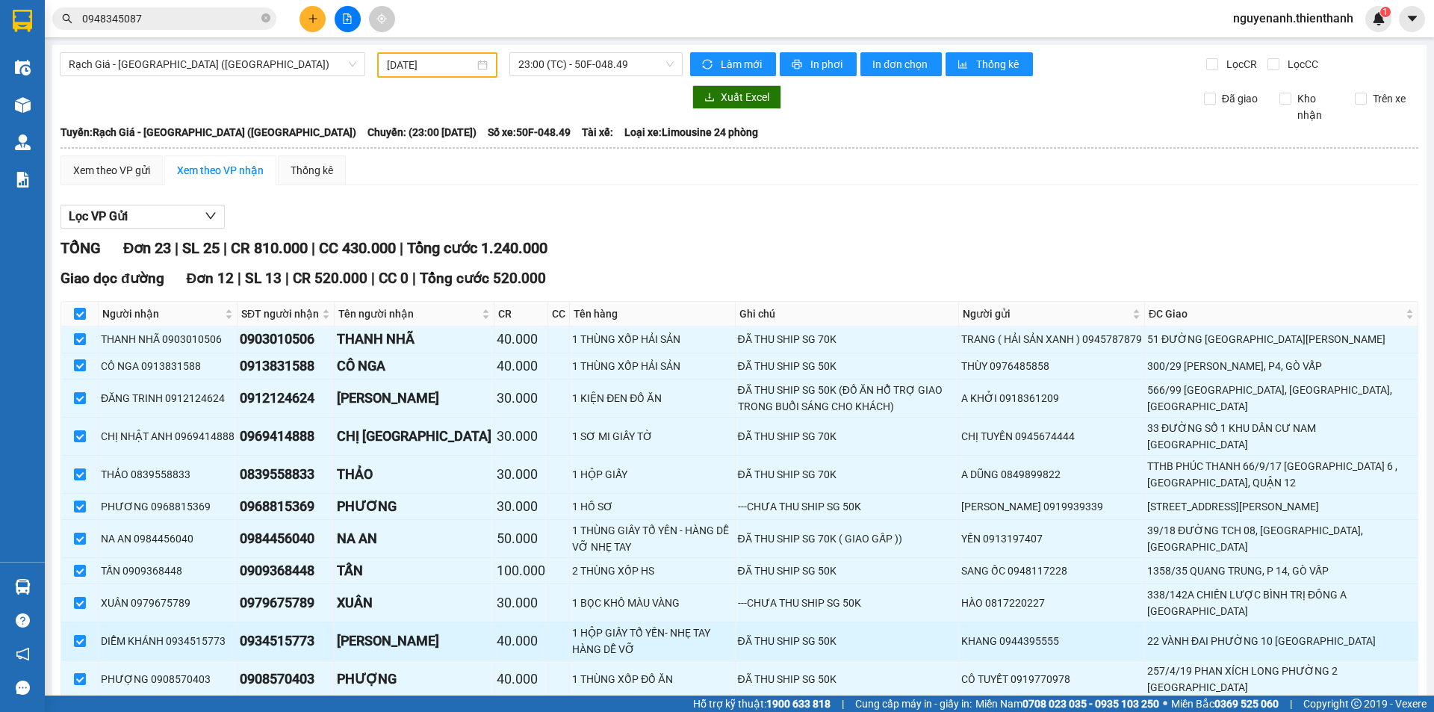
scroll to position [373, 0]
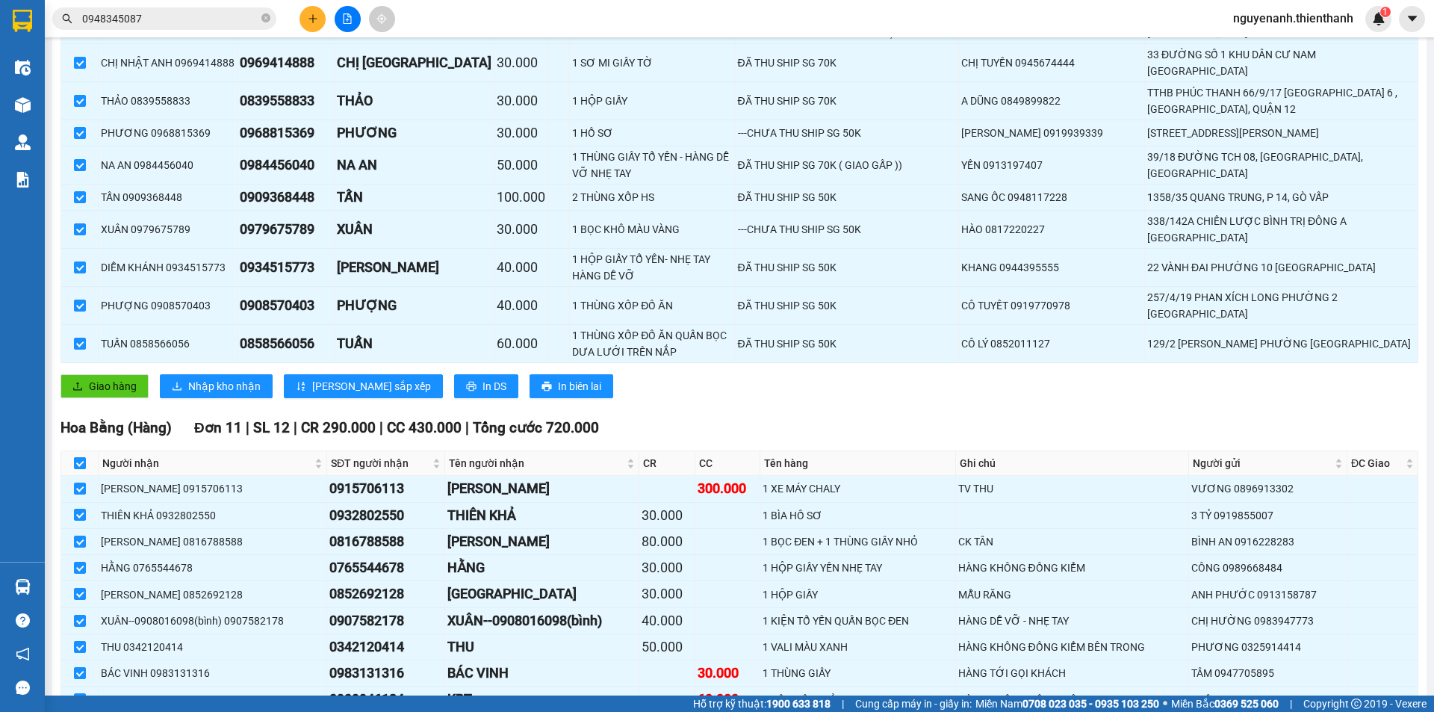
click at [79, 455] on label at bounding box center [80, 463] width 12 height 16
click at [79, 457] on input "checkbox" at bounding box center [80, 463] width 12 height 12
checkbox input "false"
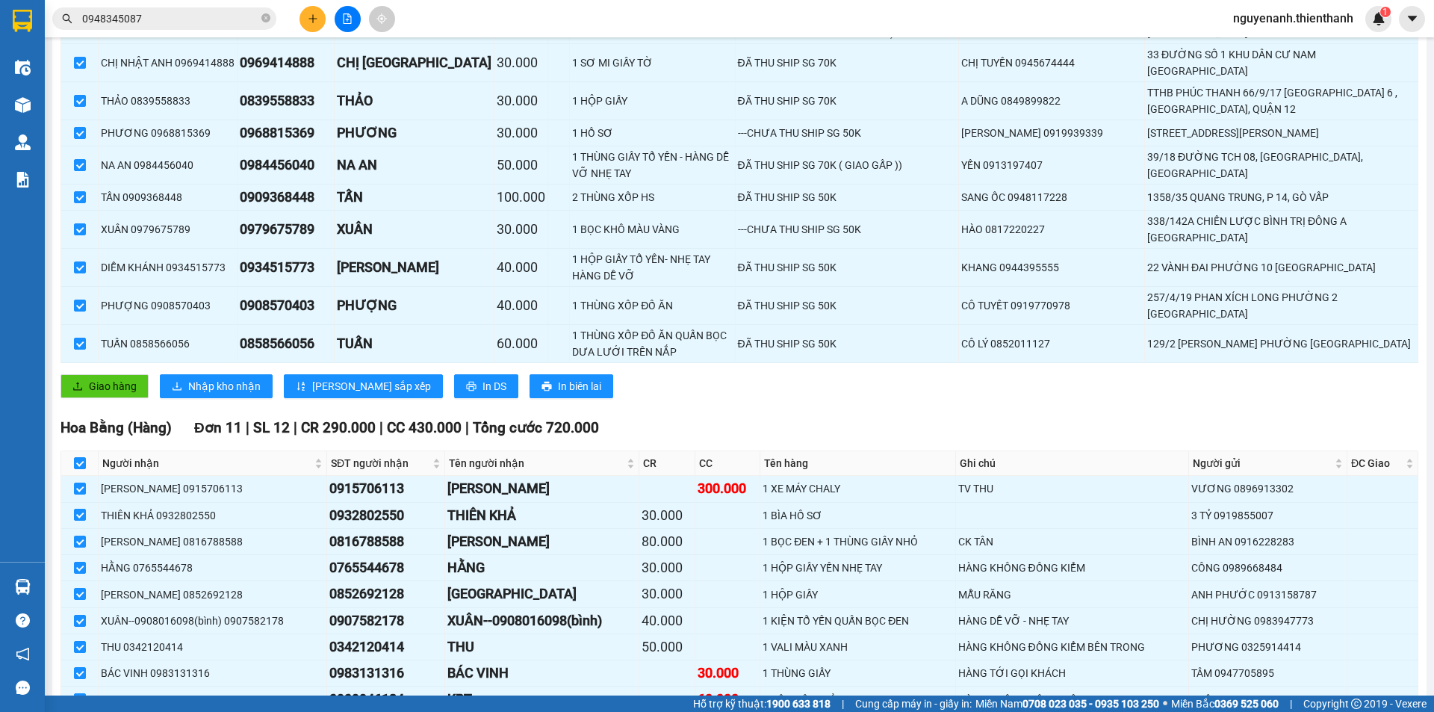
checkbox input "false"
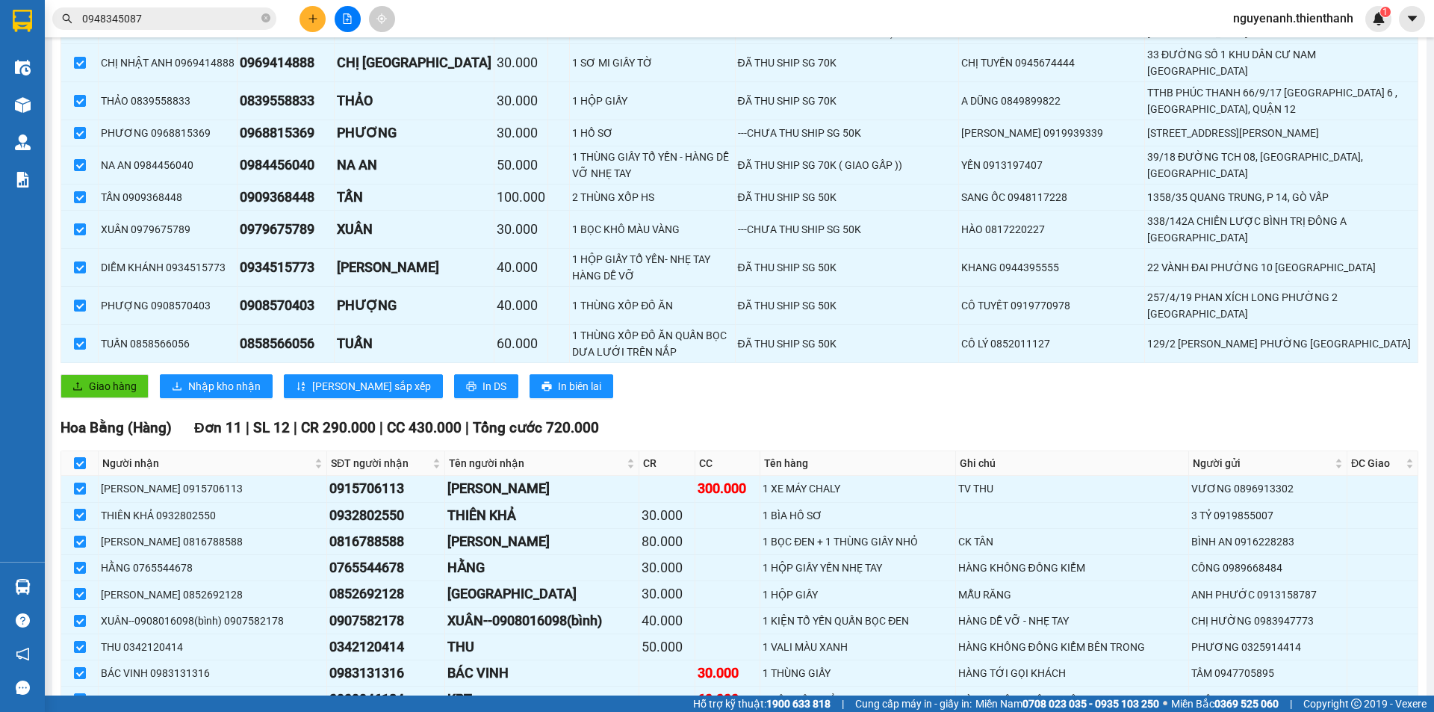
checkbox input "false"
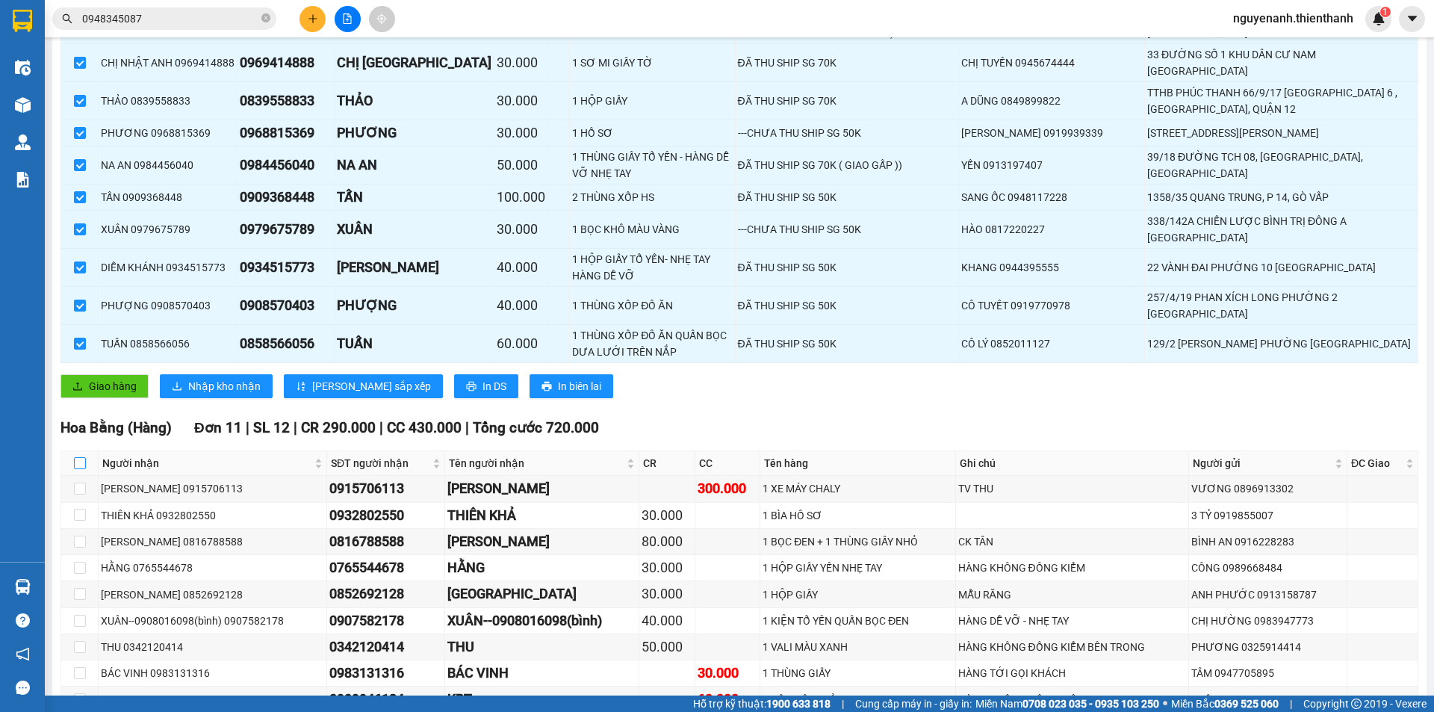
scroll to position [0, 0]
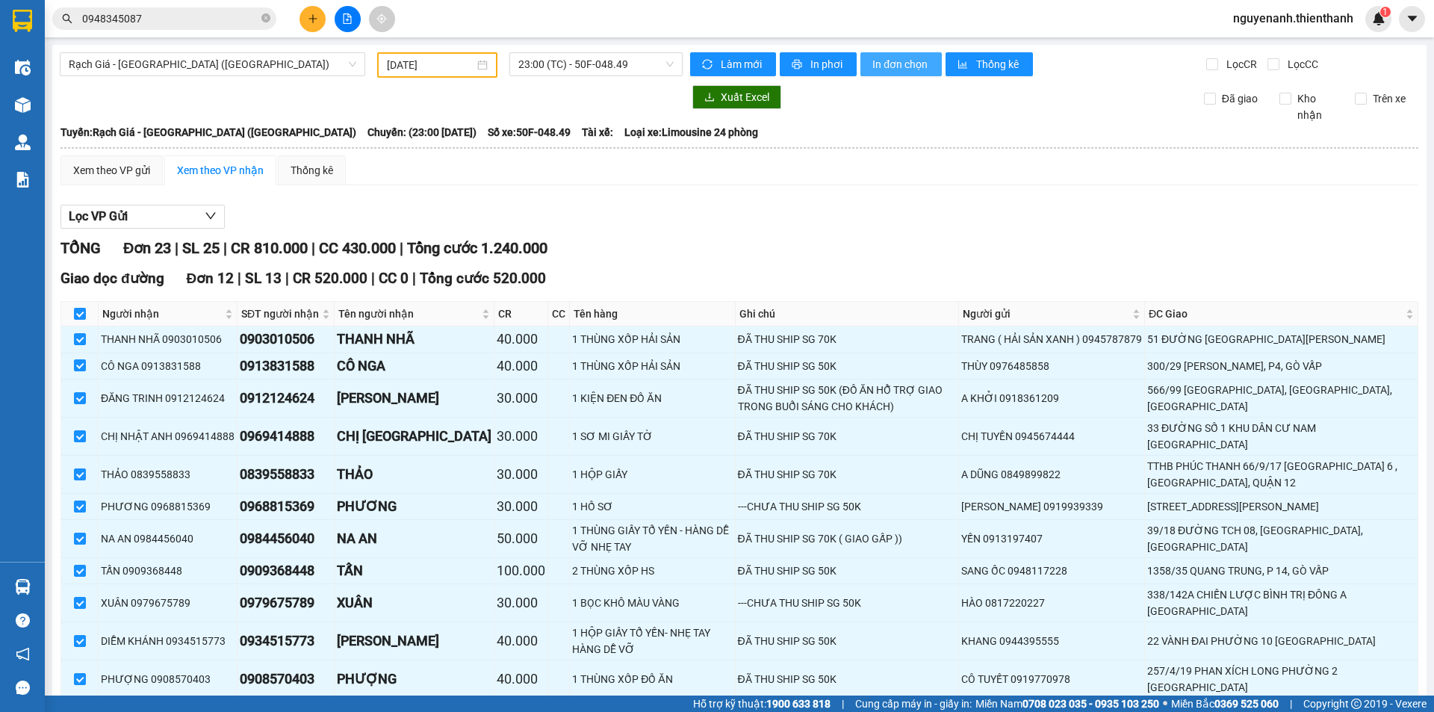
click at [890, 59] on span "In đơn chọn" at bounding box center [901, 64] width 58 height 16
